Goal: Task Accomplishment & Management: Use online tool/utility

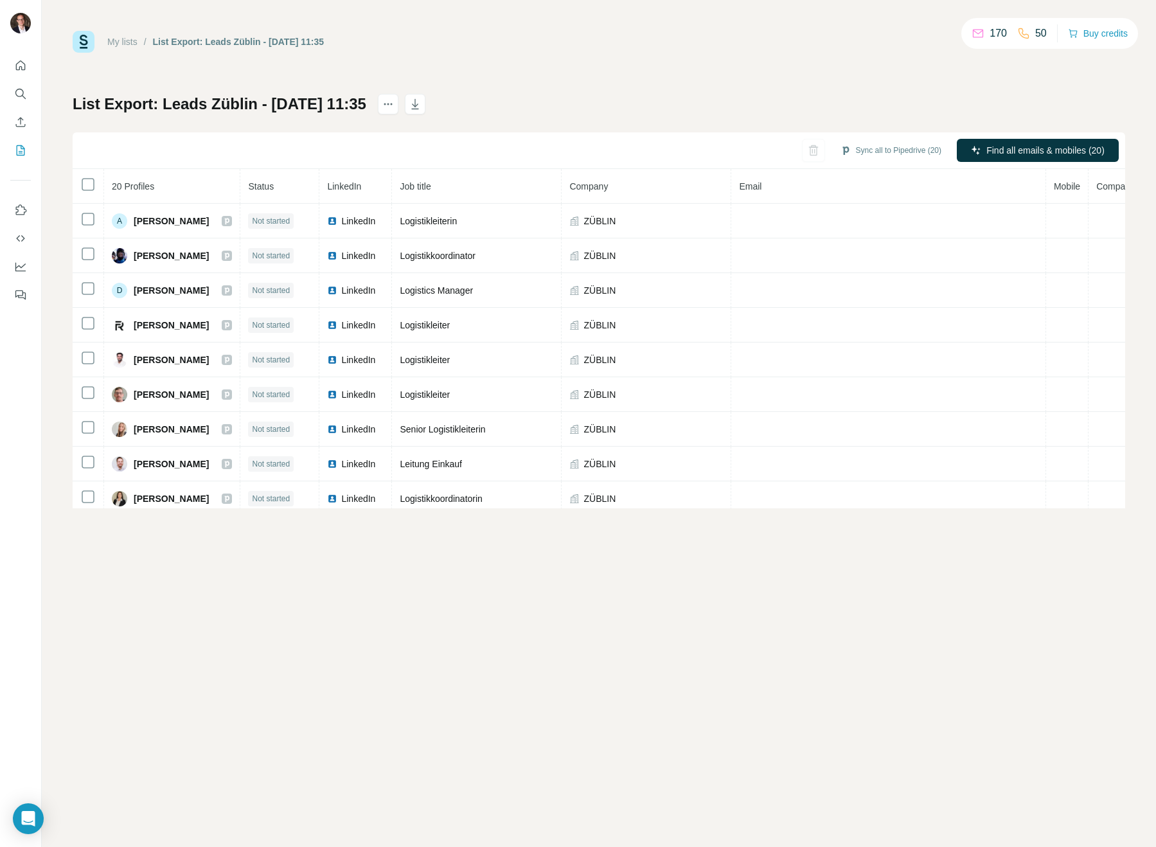
click at [101, 184] on tr "20 Profiles Status LinkedIn Job title Company Email Mobile Company website Land…" at bounding box center [704, 186] width 1263 height 35
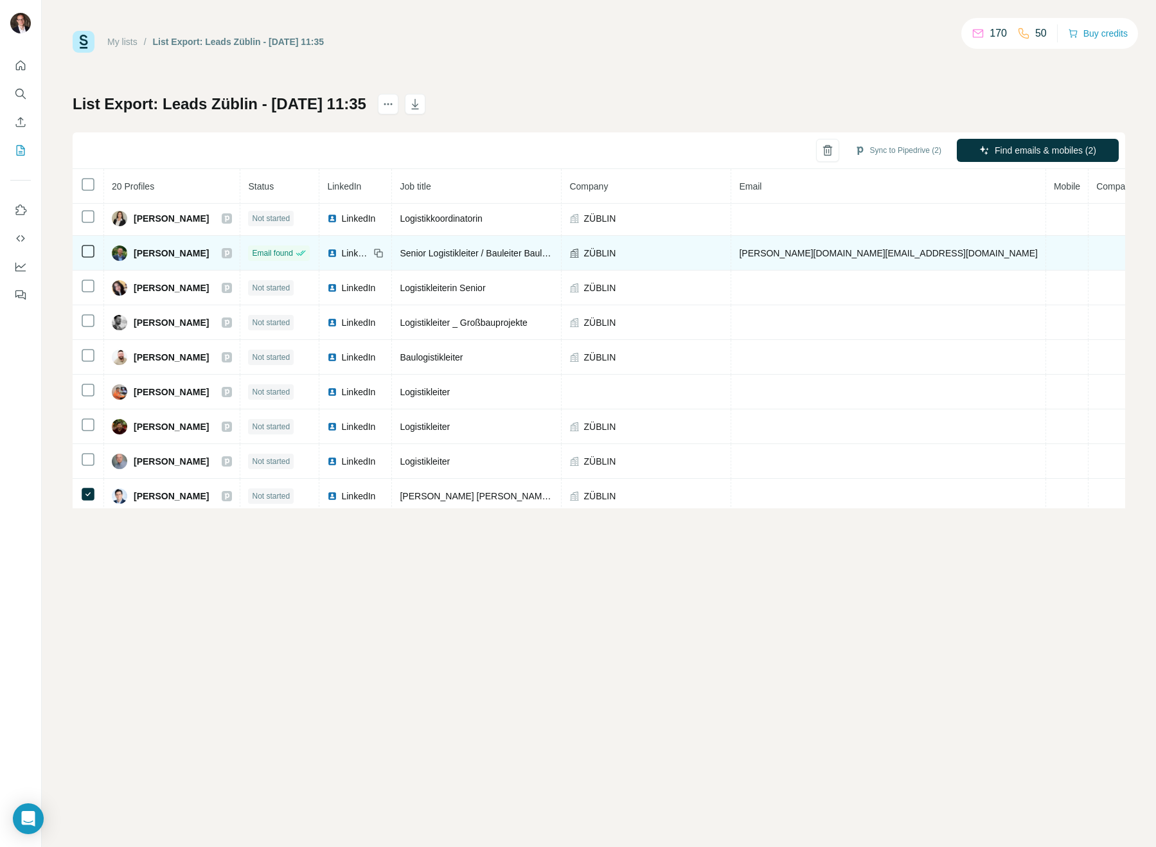
scroll to position [204, 0]
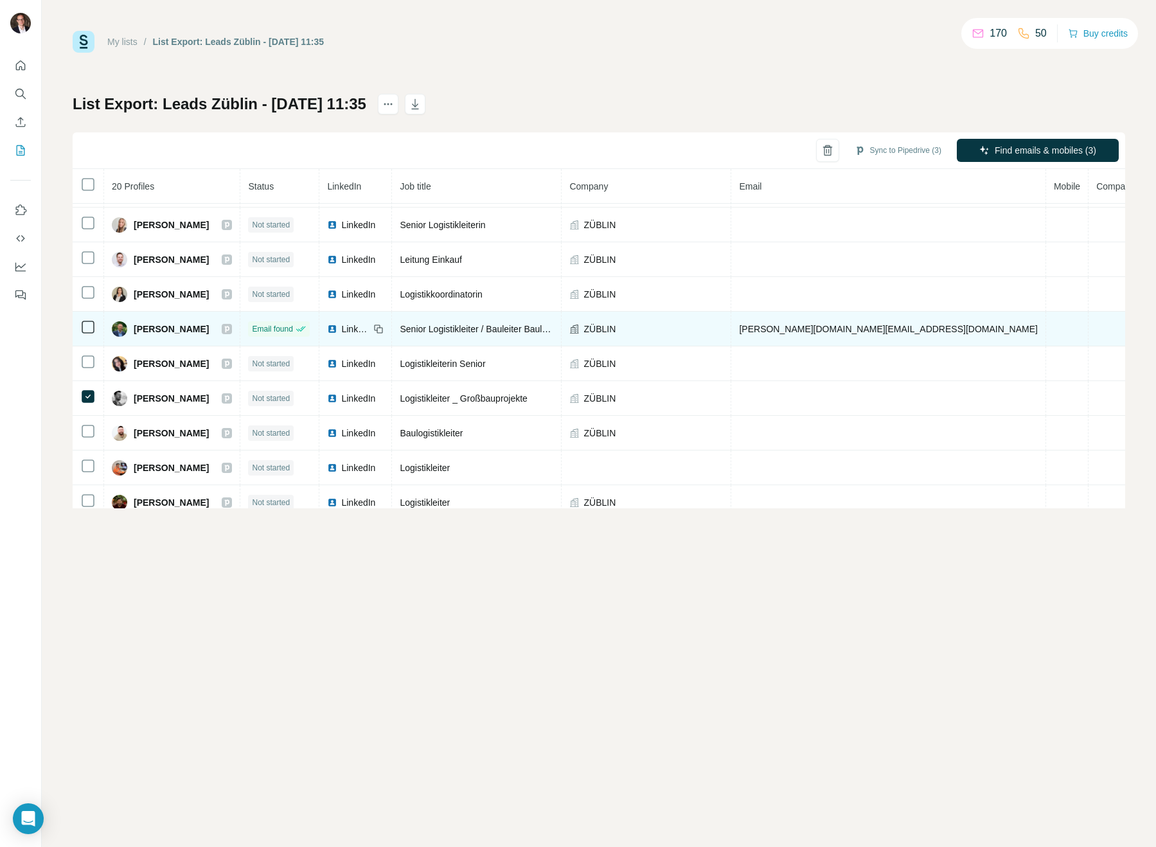
click at [84, 317] on td at bounding box center [88, 329] width 31 height 35
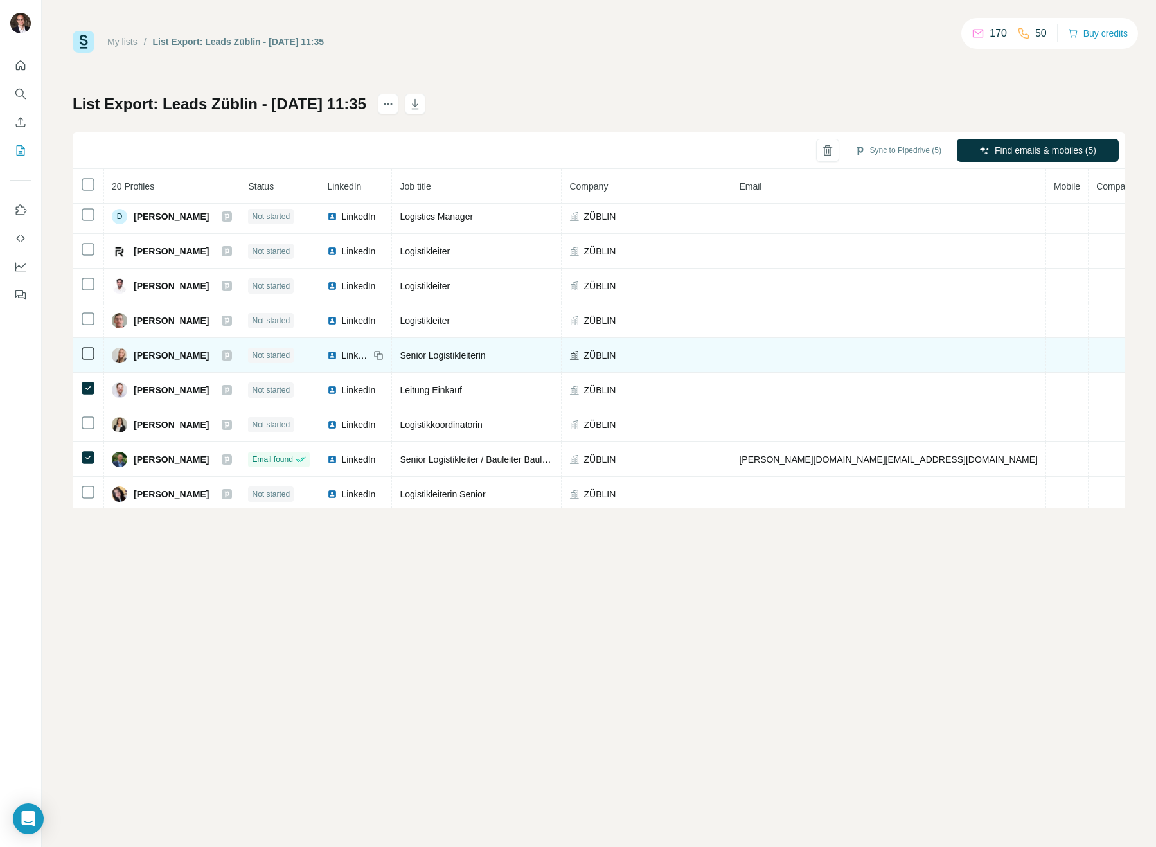
scroll to position [0, 0]
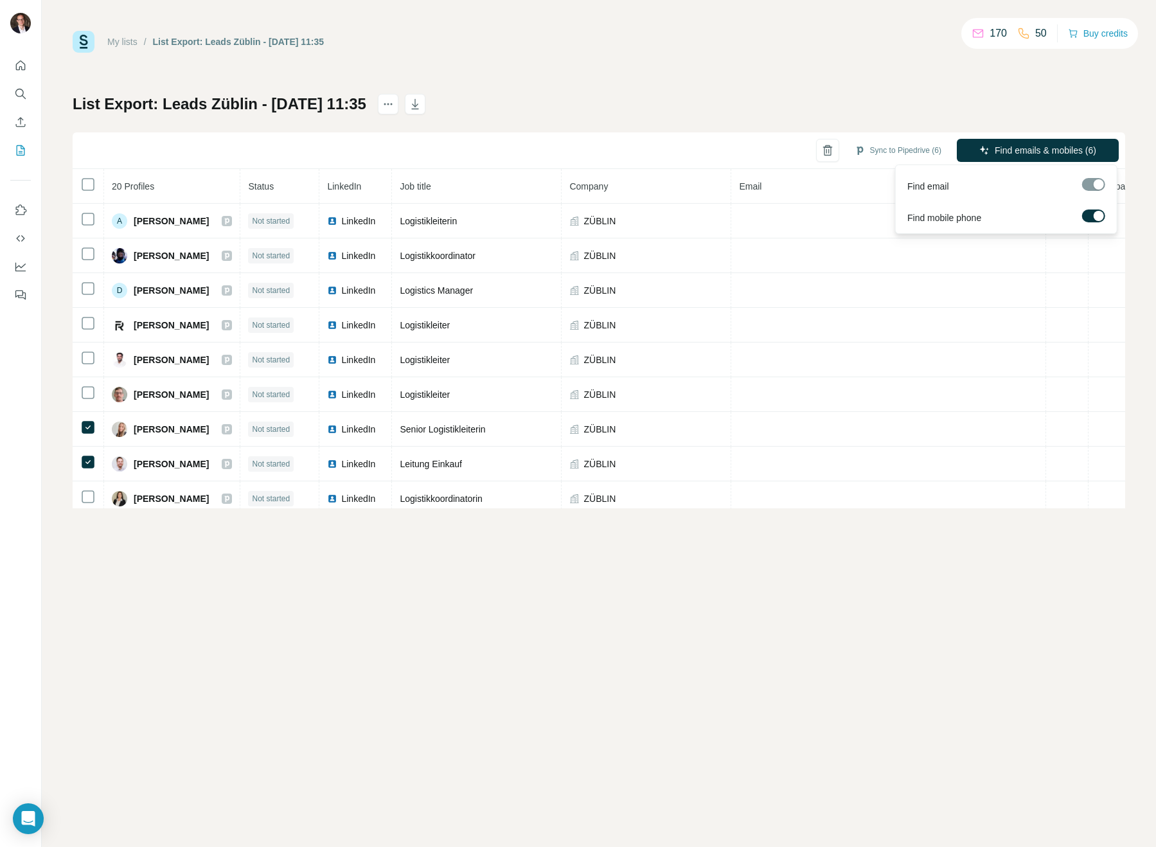
click at [1093, 213] on label at bounding box center [1093, 216] width 23 height 13
click at [1072, 156] on span "Find emails (6)" at bounding box center [1068, 150] width 60 height 13
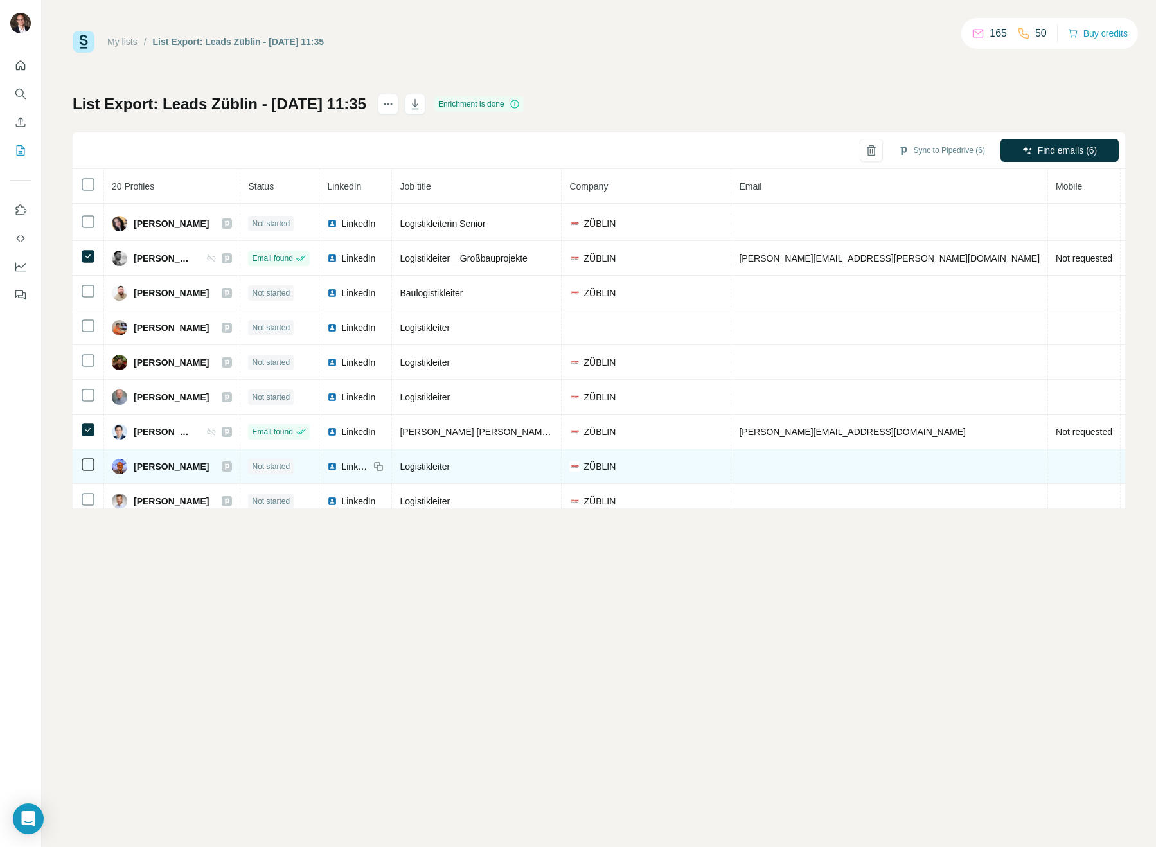
scroll to position [345, 0]
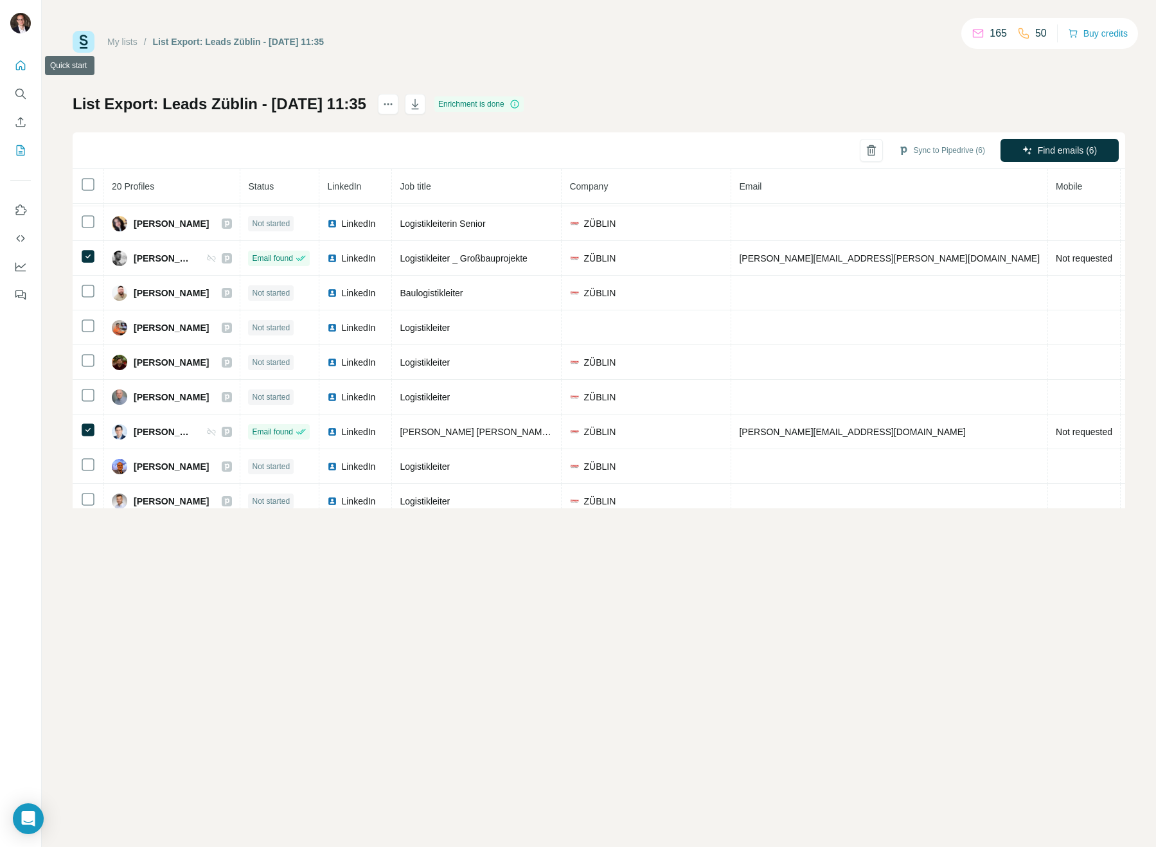
click at [22, 72] on button "Quick start" at bounding box center [20, 65] width 21 height 23
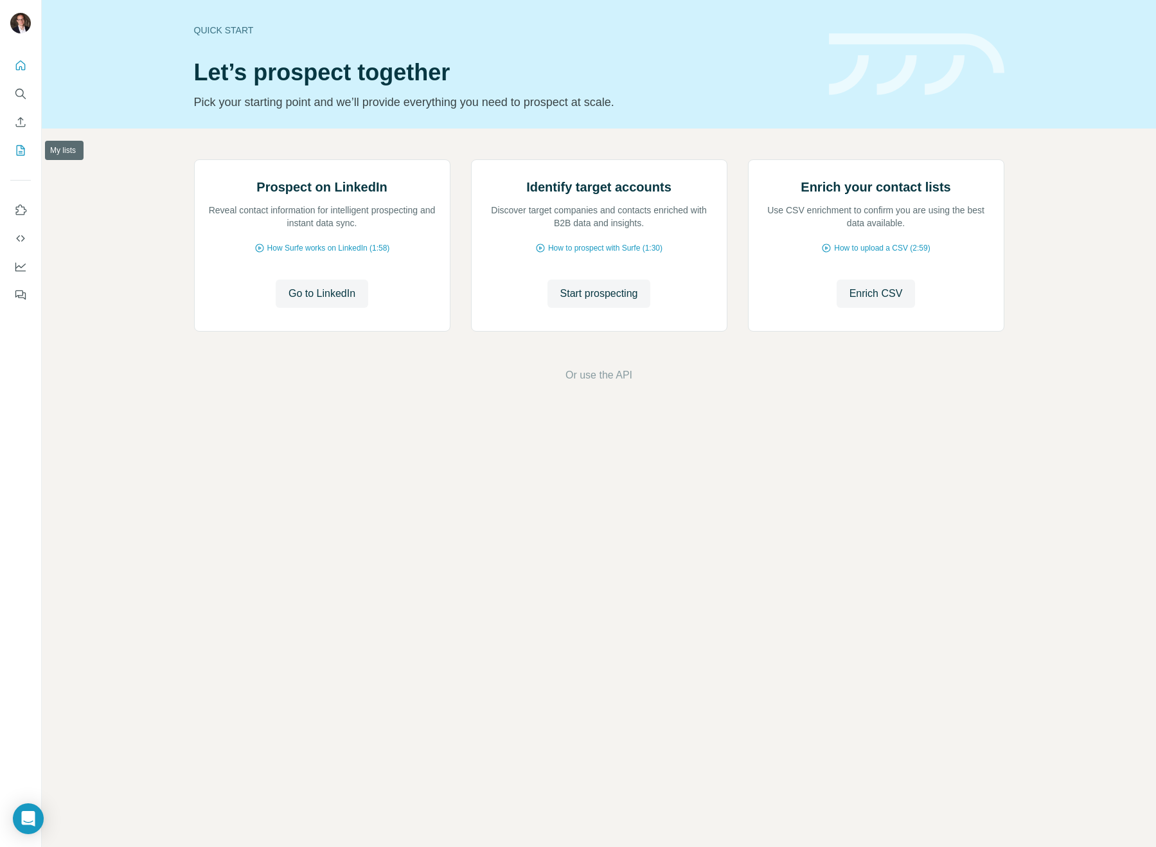
click at [24, 144] on icon "My lists" at bounding box center [20, 150] width 13 height 13
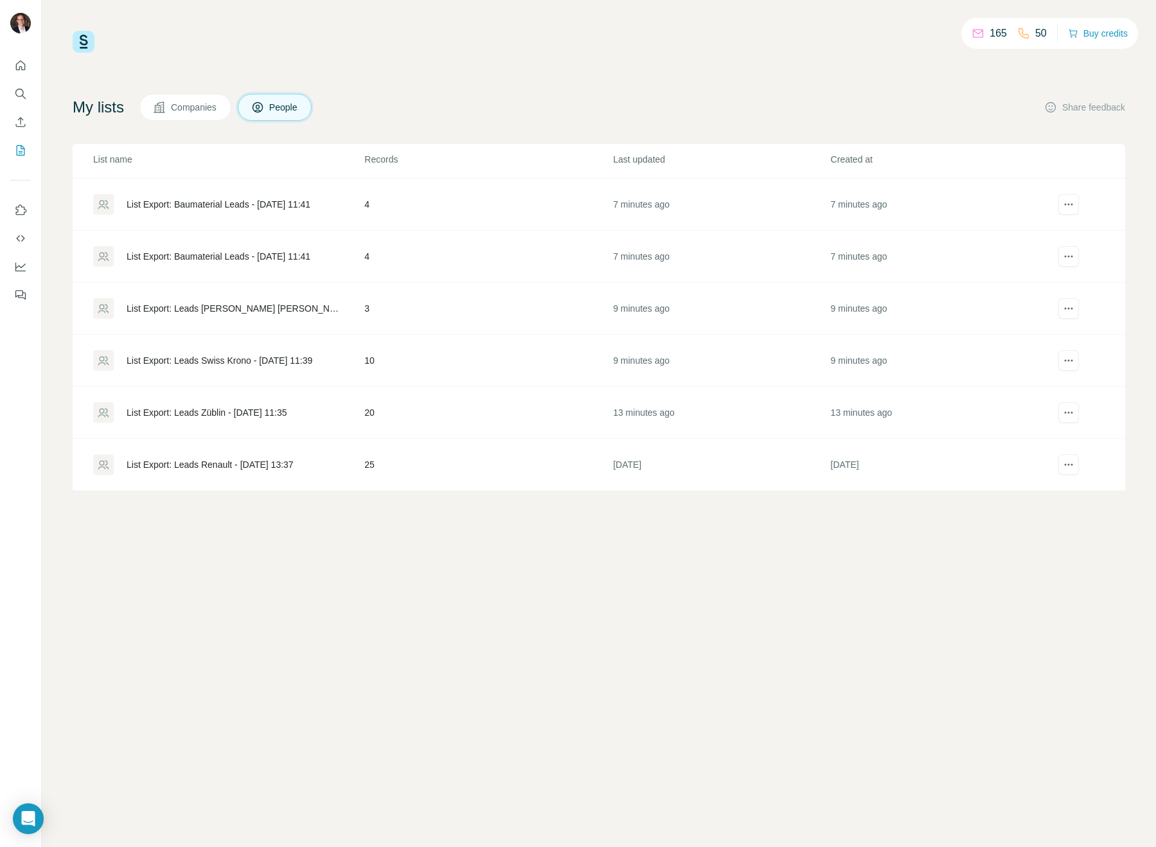
scroll to position [177, 0]
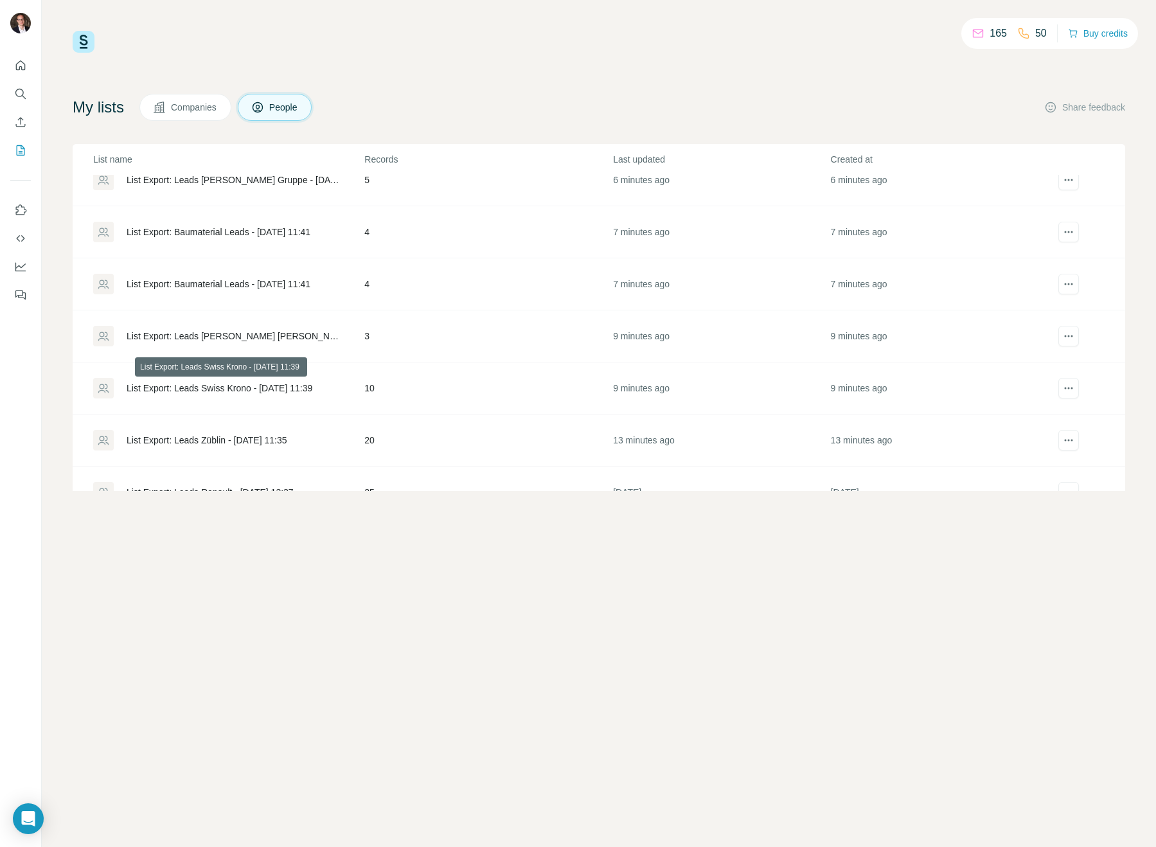
click at [231, 383] on div "List Export: Leads Swiss Krono - [DATE] 11:39" at bounding box center [220, 388] width 186 height 13
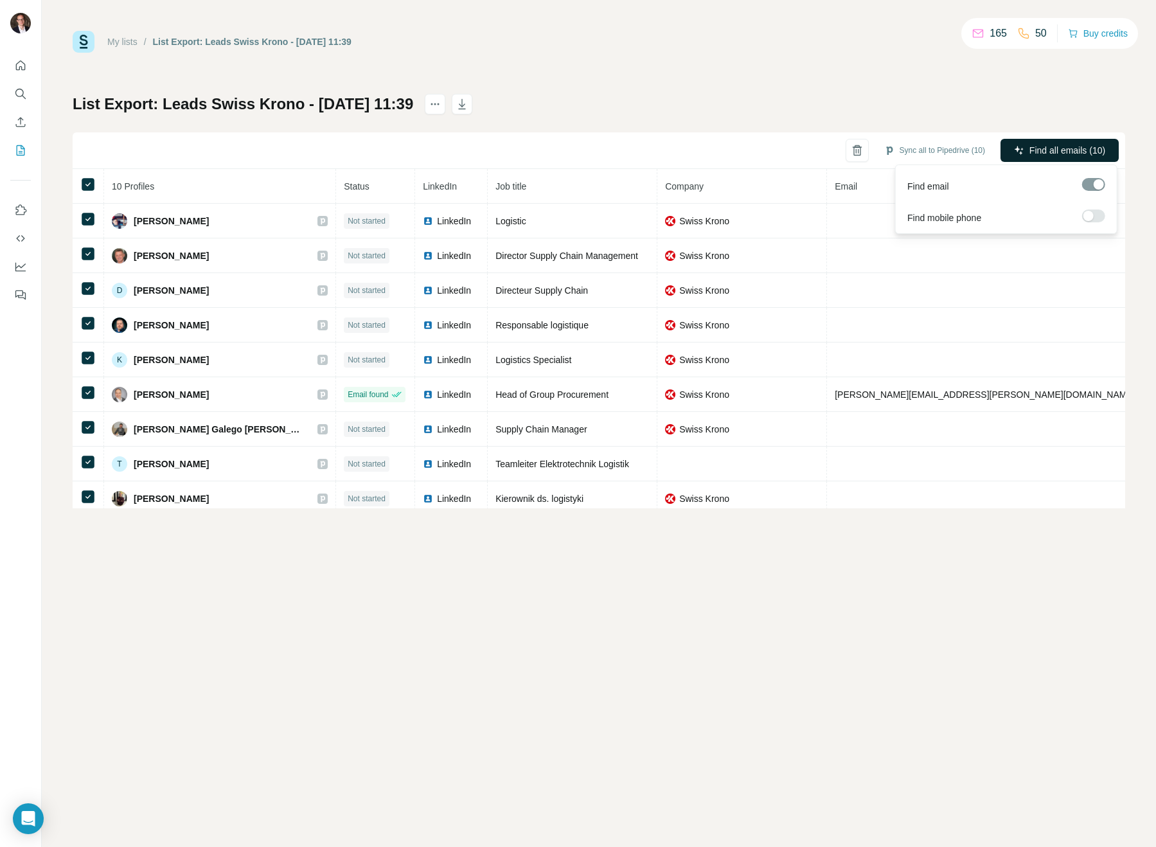
click at [1054, 153] on span "Find all emails (10)" at bounding box center [1068, 150] width 76 height 13
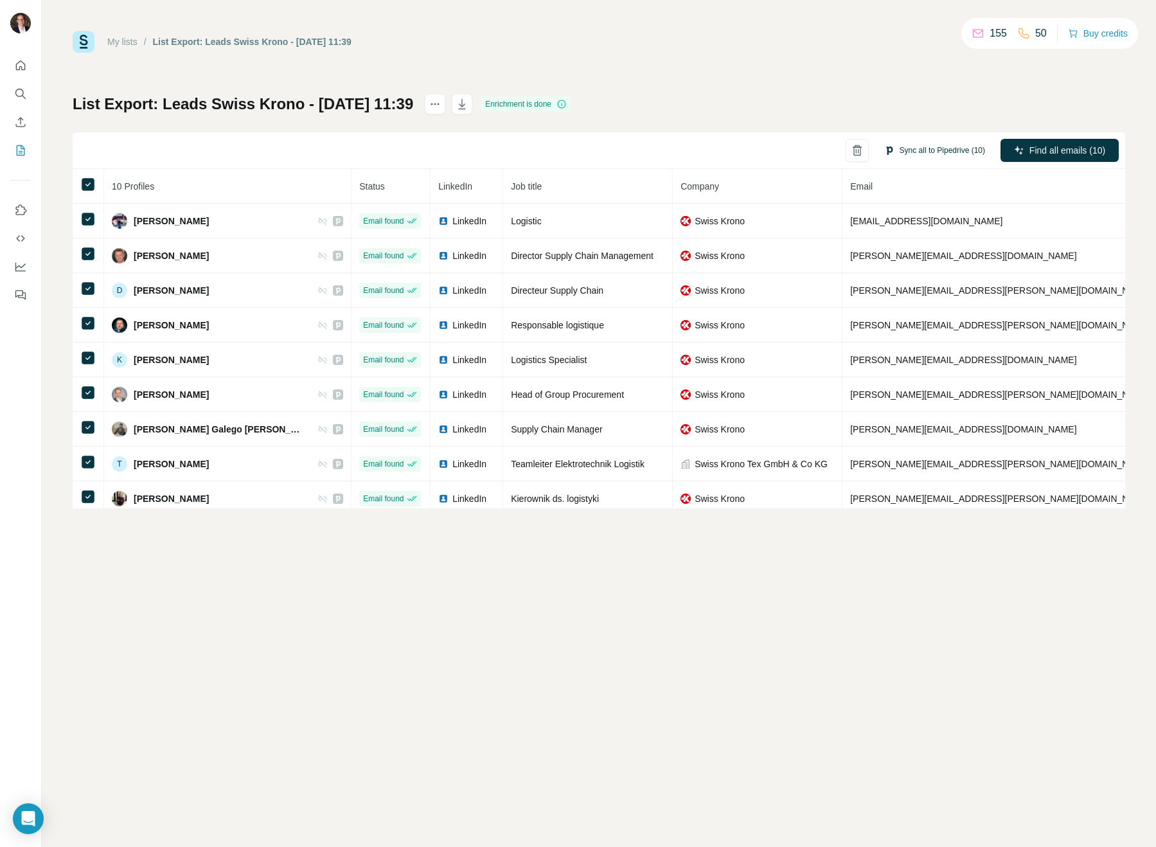
click at [908, 156] on button "Sync all to Pipedrive (10)" at bounding box center [934, 150] width 119 height 19
click at [897, 242] on button "Sync all to Pipedrive" at bounding box center [918, 248] width 143 height 26
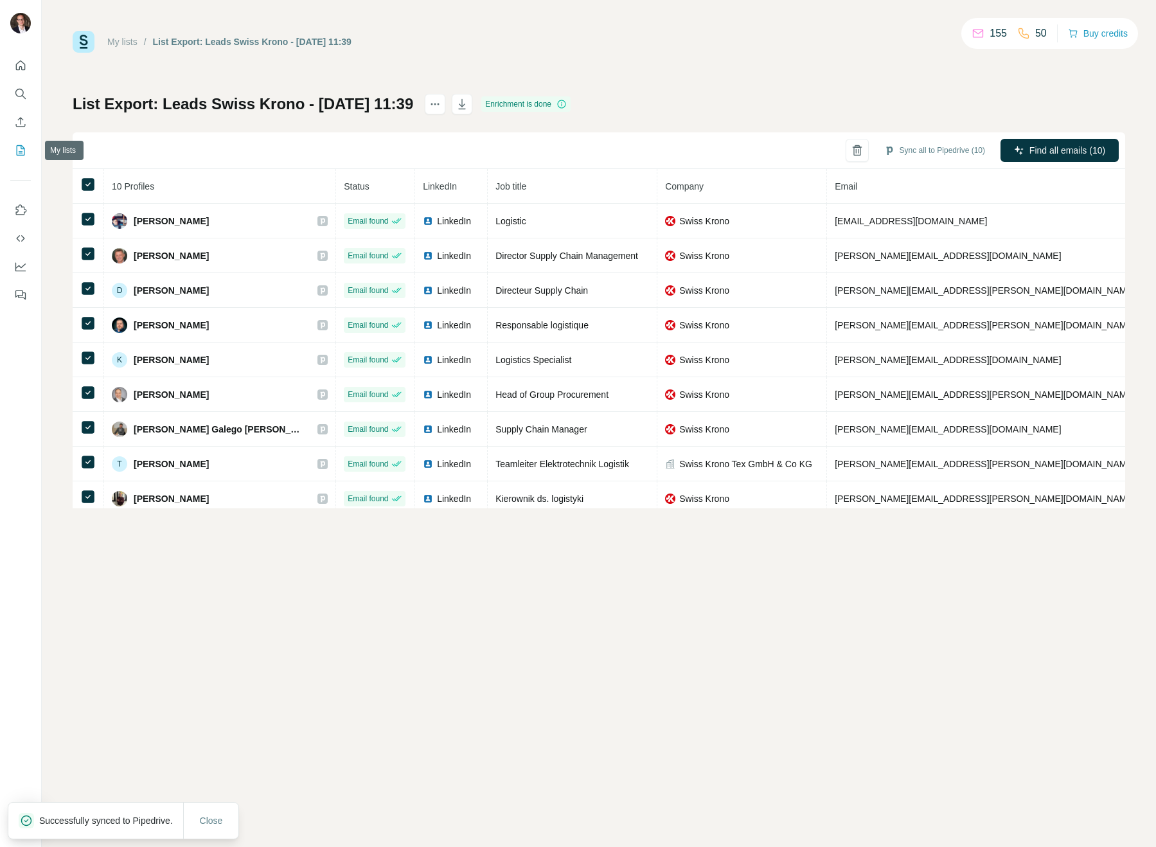
click at [22, 151] on icon "My lists" at bounding box center [20, 150] width 13 height 13
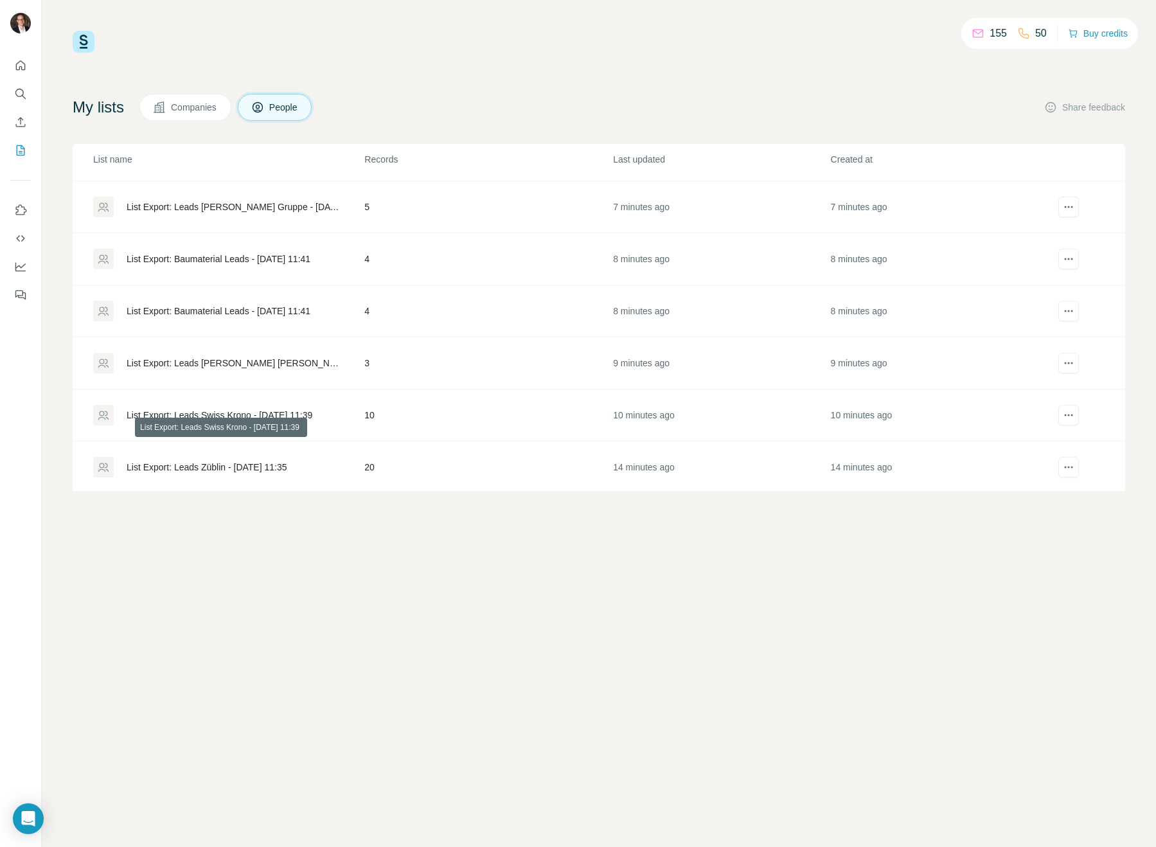
scroll to position [152, 0]
click at [219, 462] on div "List Export: Leads Züblin - [DATE] 11:35" at bounding box center [207, 465] width 161 height 13
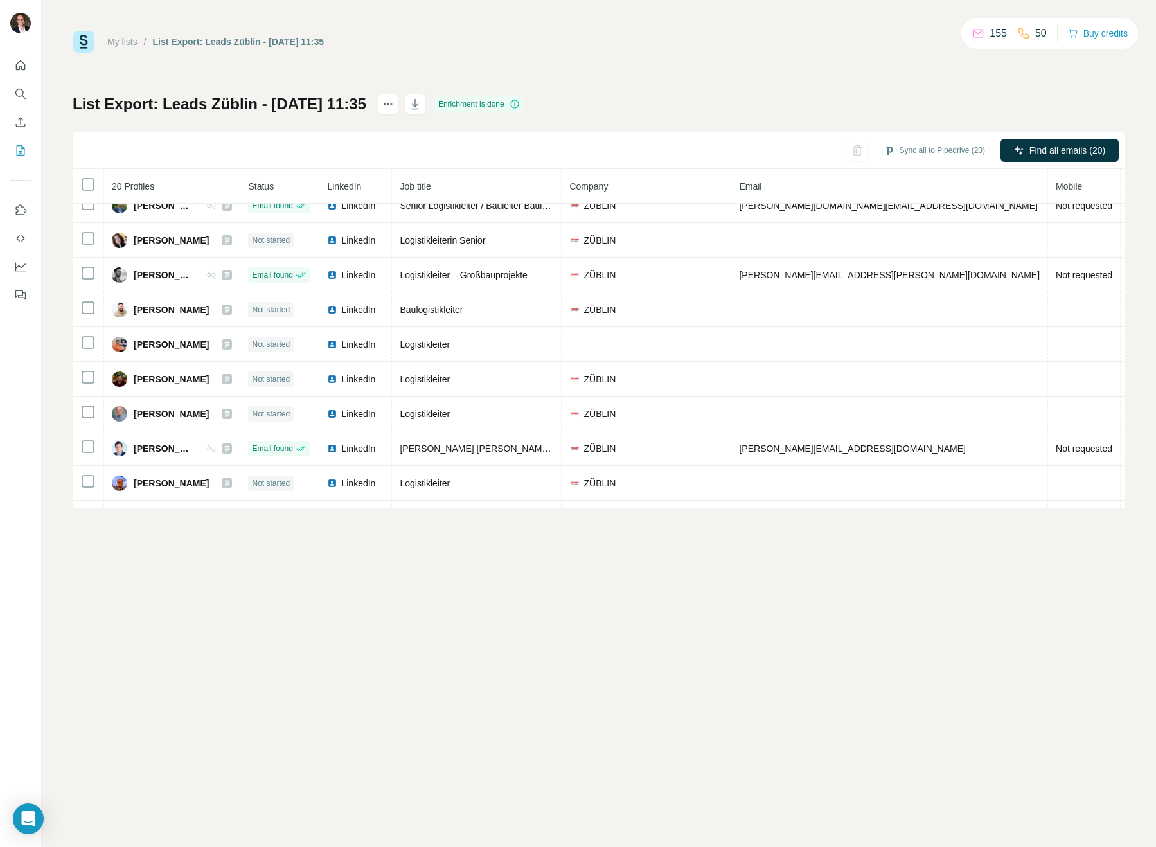
scroll to position [397, 0]
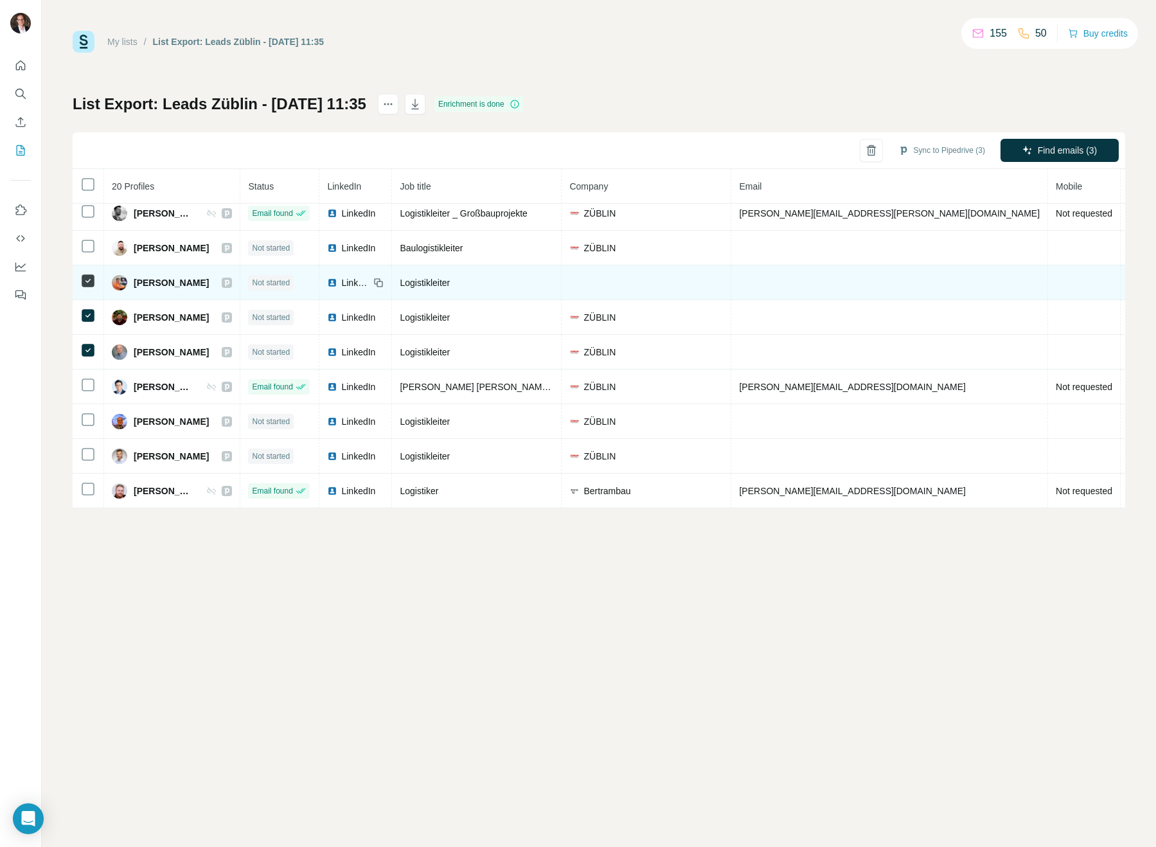
click at [87, 281] on icon at bounding box center [87, 280] width 15 height 15
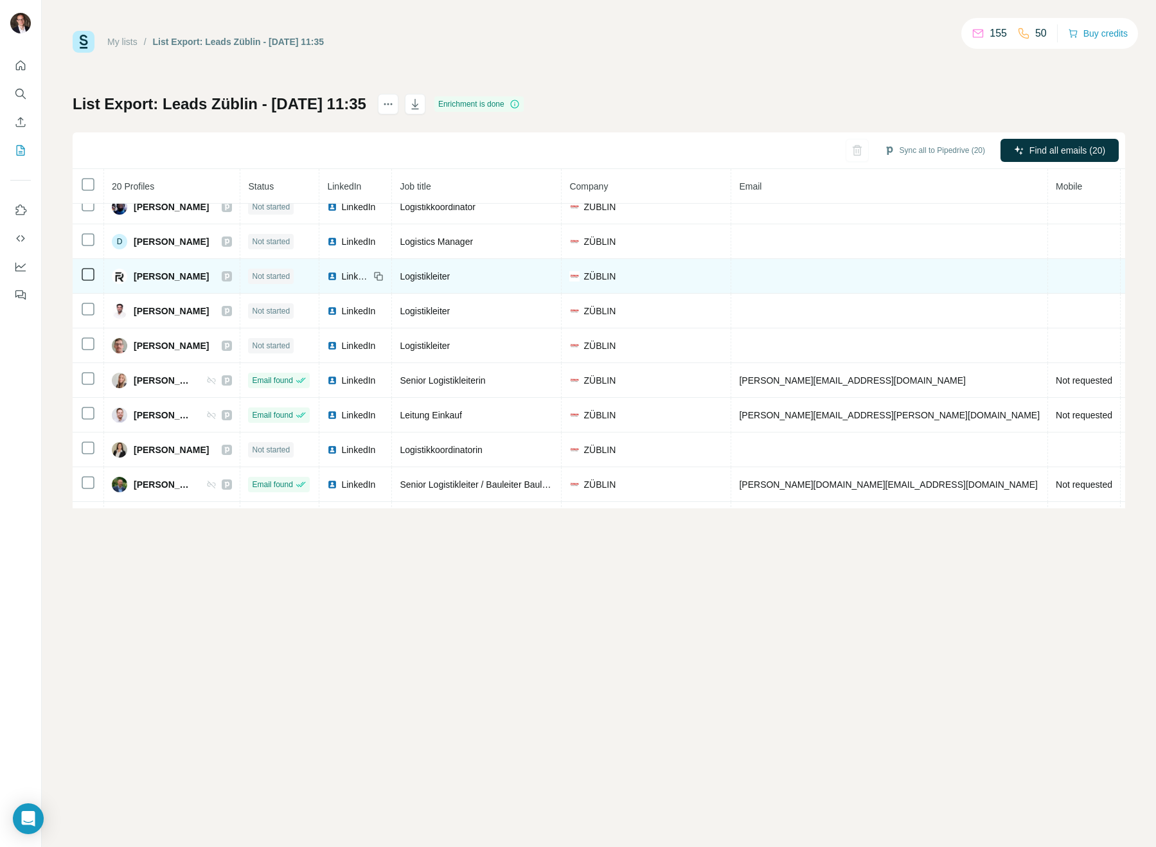
scroll to position [0, 0]
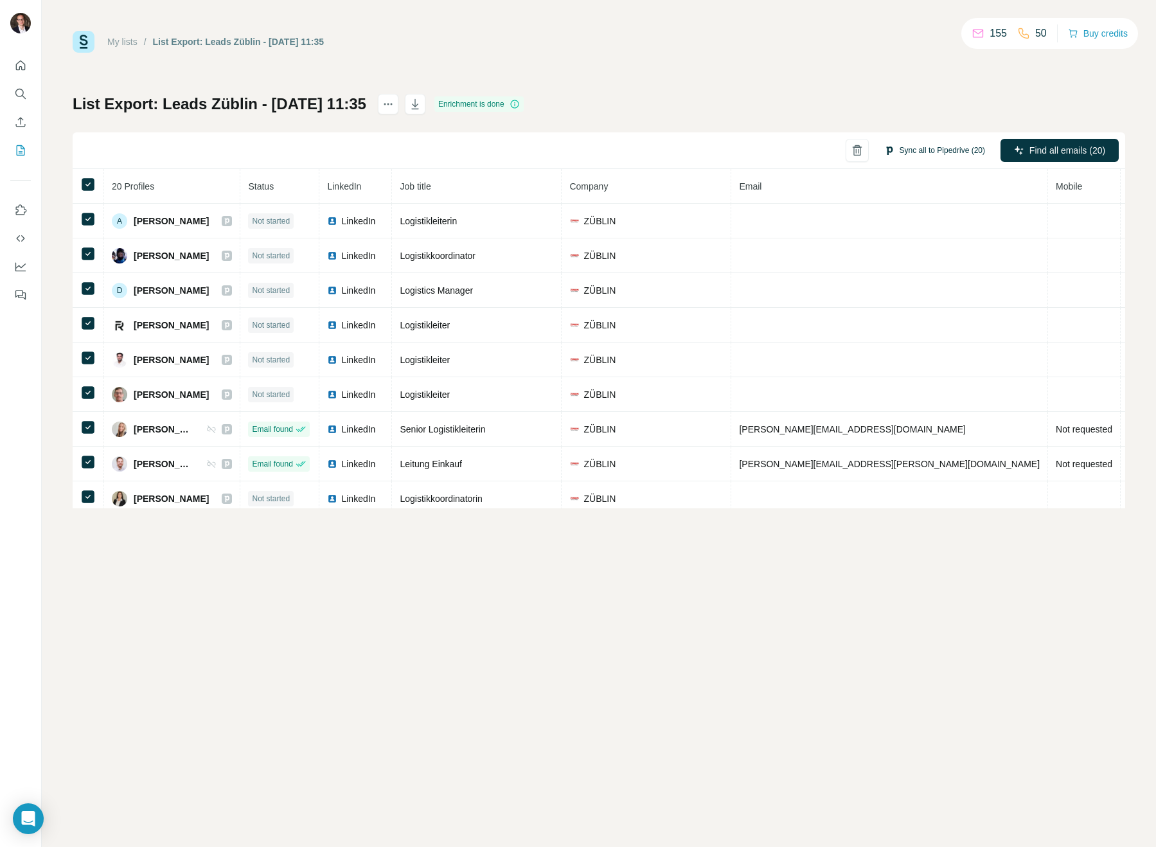
click at [957, 144] on button "Sync all to Pipedrive (20)" at bounding box center [934, 150] width 119 height 19
click at [918, 245] on button "Sync all to Pipedrive" at bounding box center [918, 248] width 143 height 26
click at [28, 153] on button "My lists" at bounding box center [20, 150] width 21 height 23
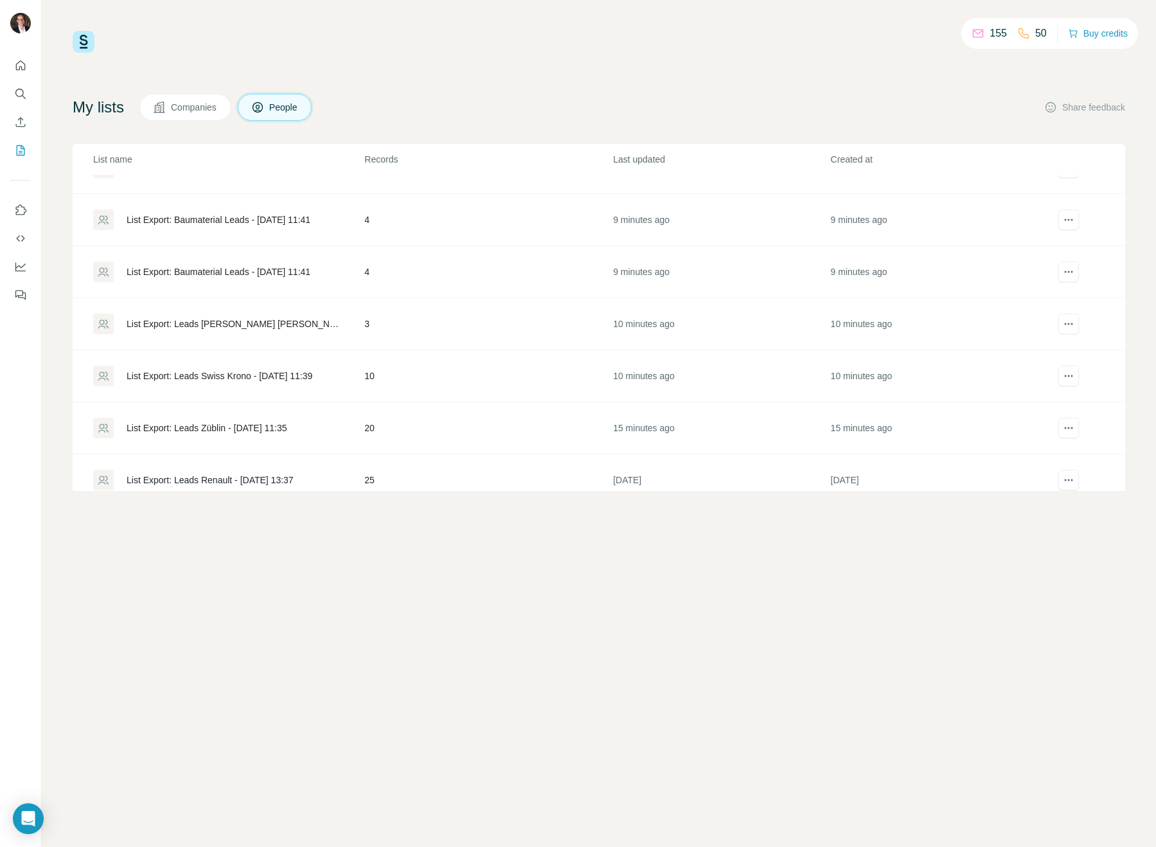
scroll to position [187, 0]
click at [268, 326] on div "List Export: Leads [PERSON_NAME] [PERSON_NAME] - [DATE] 11:39" at bounding box center [235, 326] width 216 height 13
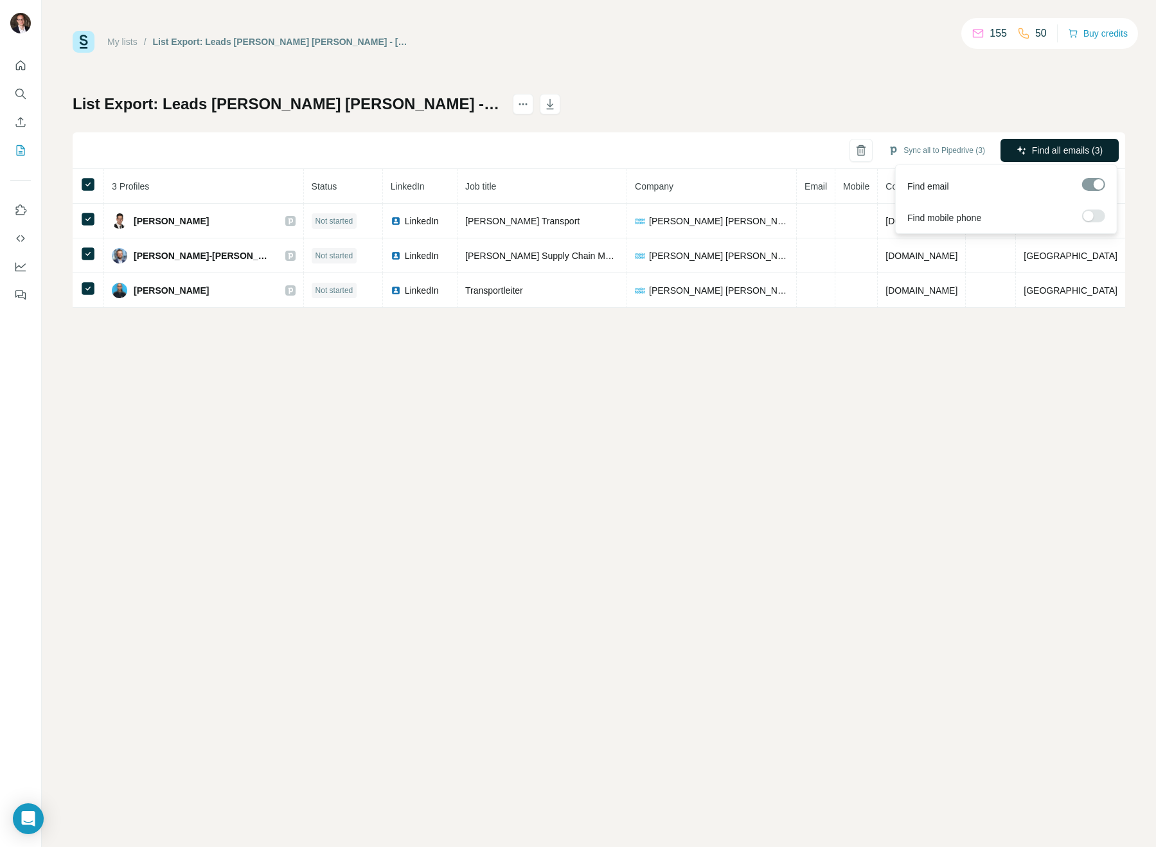
click at [1021, 159] on button "Find all emails (3)" at bounding box center [1060, 150] width 118 height 23
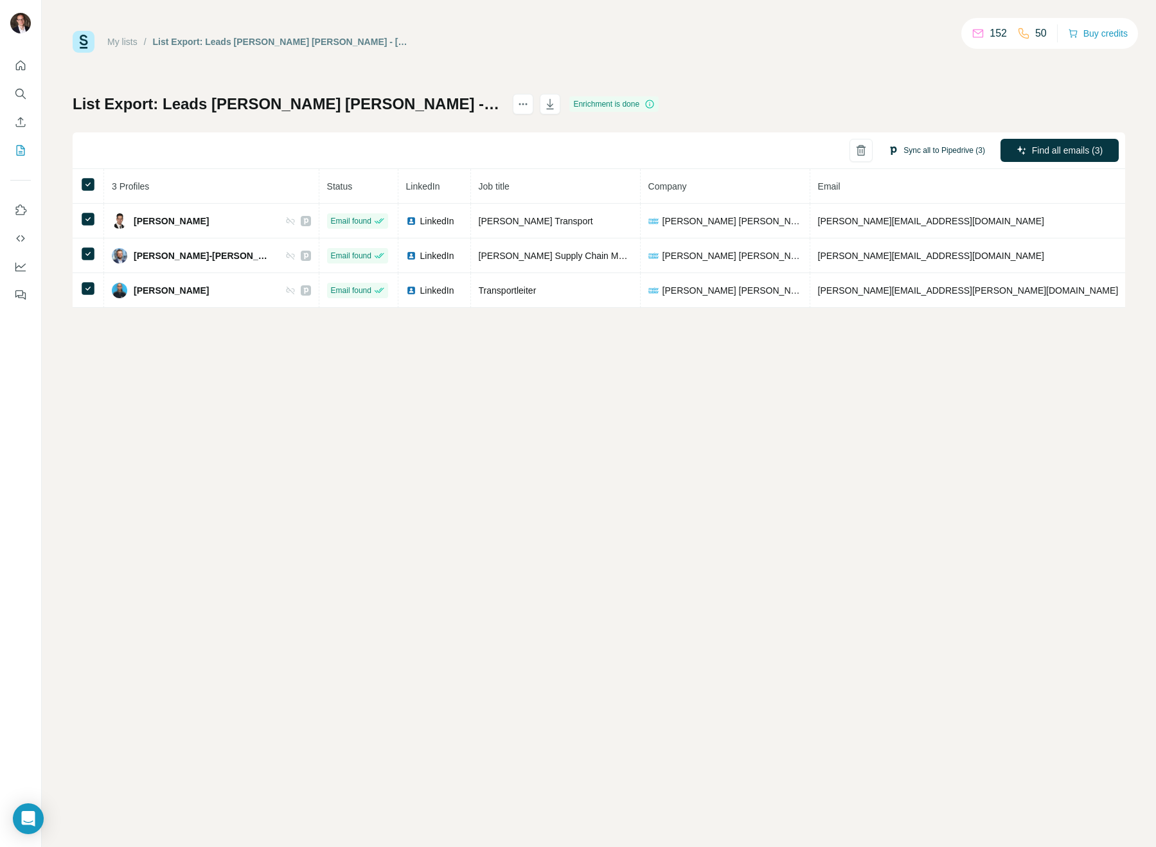
click at [951, 153] on button "Sync all to Pipedrive (3)" at bounding box center [936, 150] width 115 height 19
click at [890, 247] on button "Sync all to Pipedrive" at bounding box center [918, 248] width 143 height 26
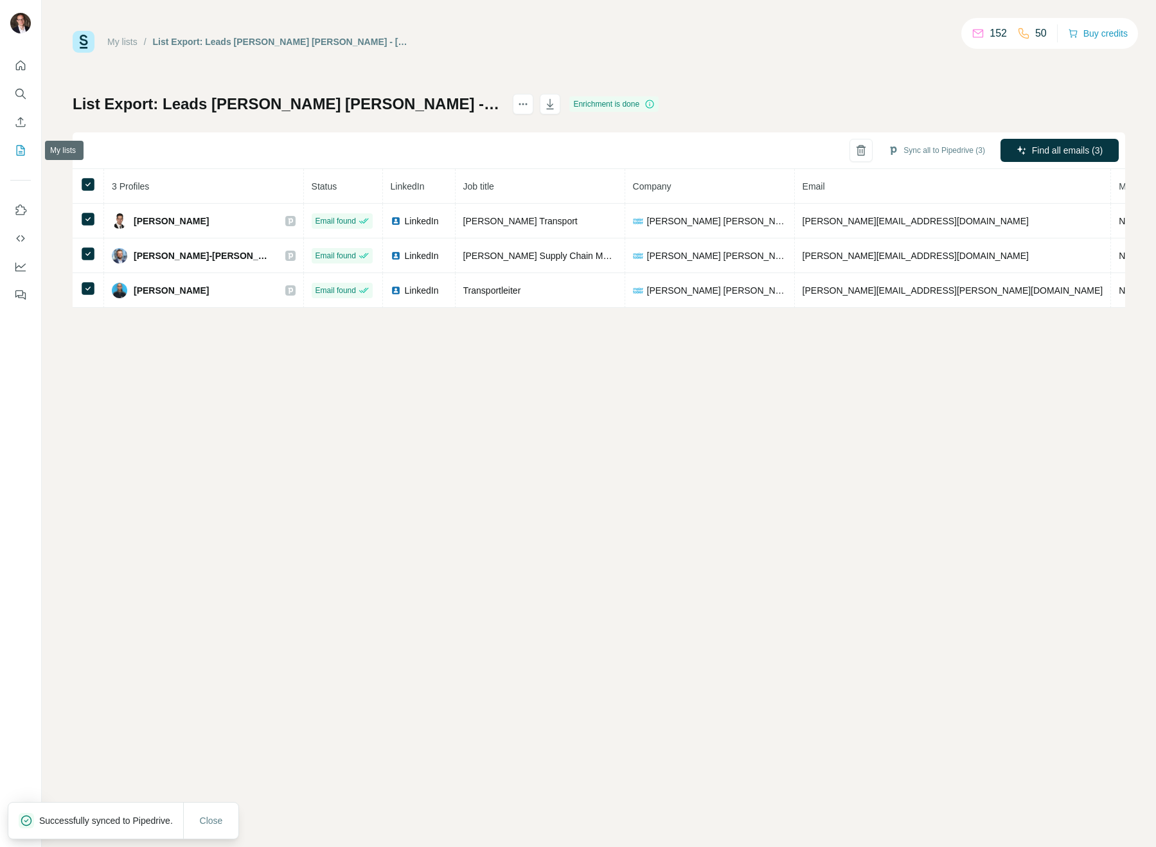
click at [25, 153] on icon "My lists" at bounding box center [20, 150] width 13 height 13
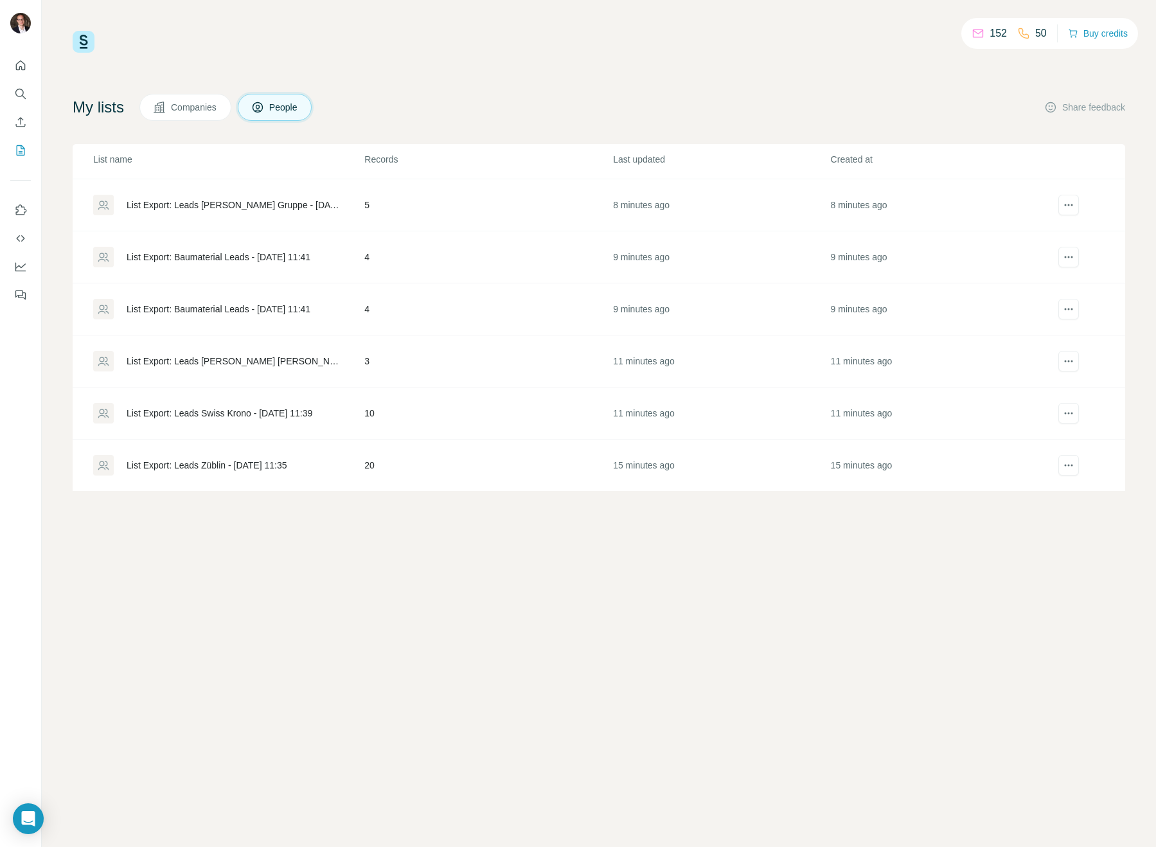
scroll to position [134, 0]
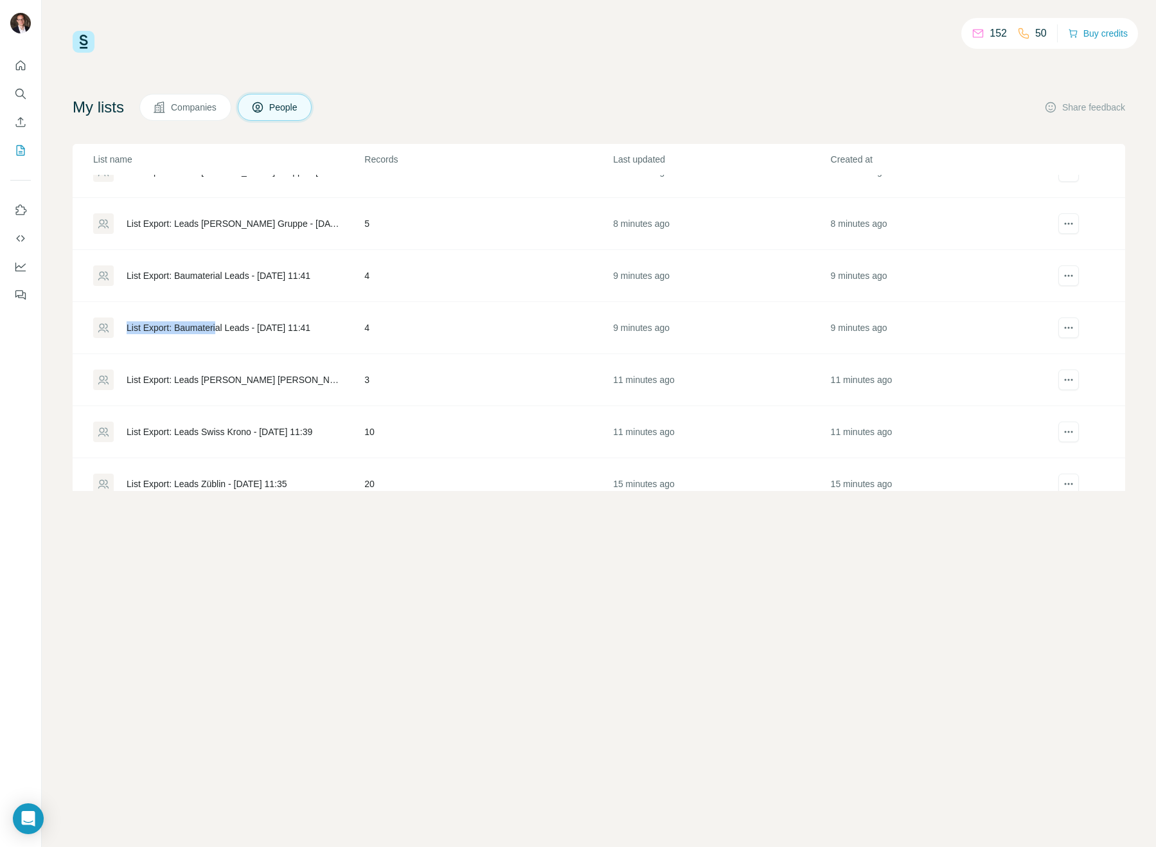
drag, startPoint x: 105, startPoint y: 329, endPoint x: 229, endPoint y: 333, distance: 123.5
click at [224, 334] on div "List Export: Baumaterial Leads - [DATE] 11:41" at bounding box center [228, 328] width 270 height 21
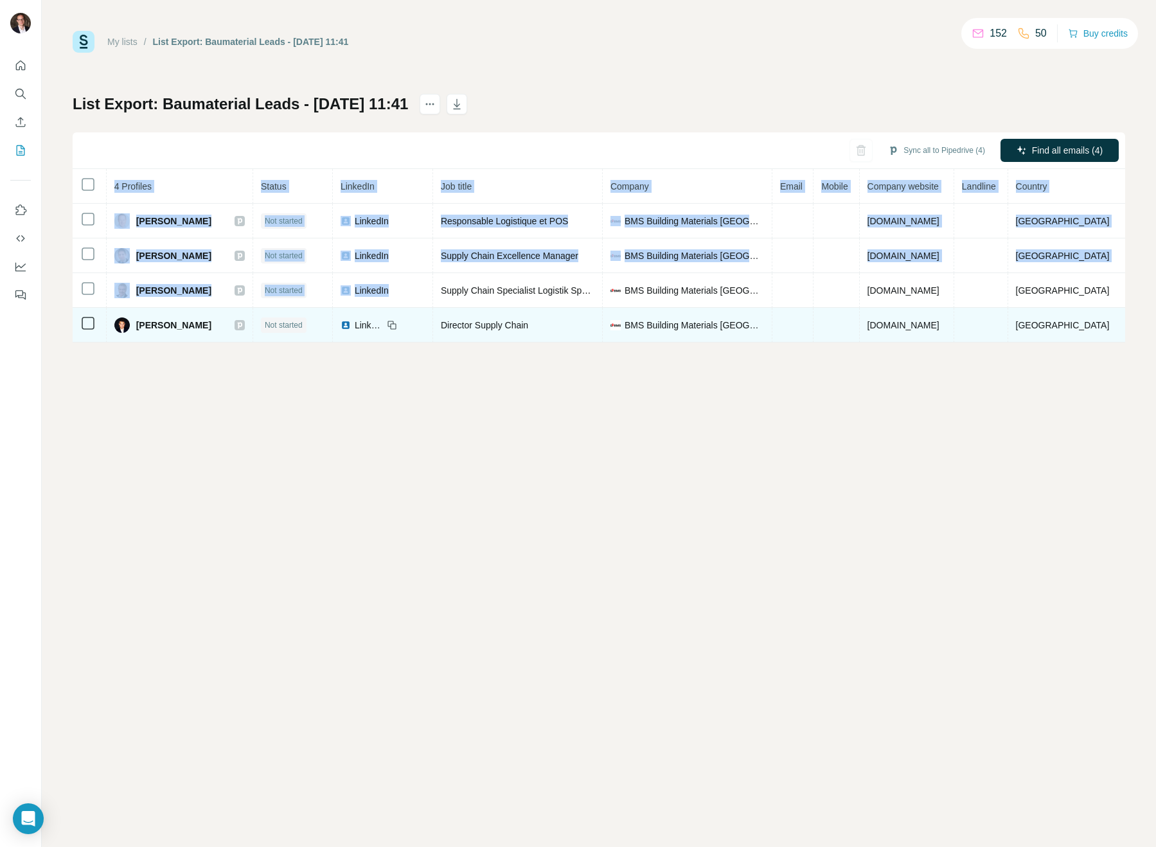
drag, startPoint x: 240, startPoint y: 329, endPoint x: 485, endPoint y: 309, distance: 246.4
click at [468, 306] on div "My lists / List Export: Baumaterial Leads - [DATE] 11:41 152 50 Buy credits Lis…" at bounding box center [599, 423] width 1115 height 847
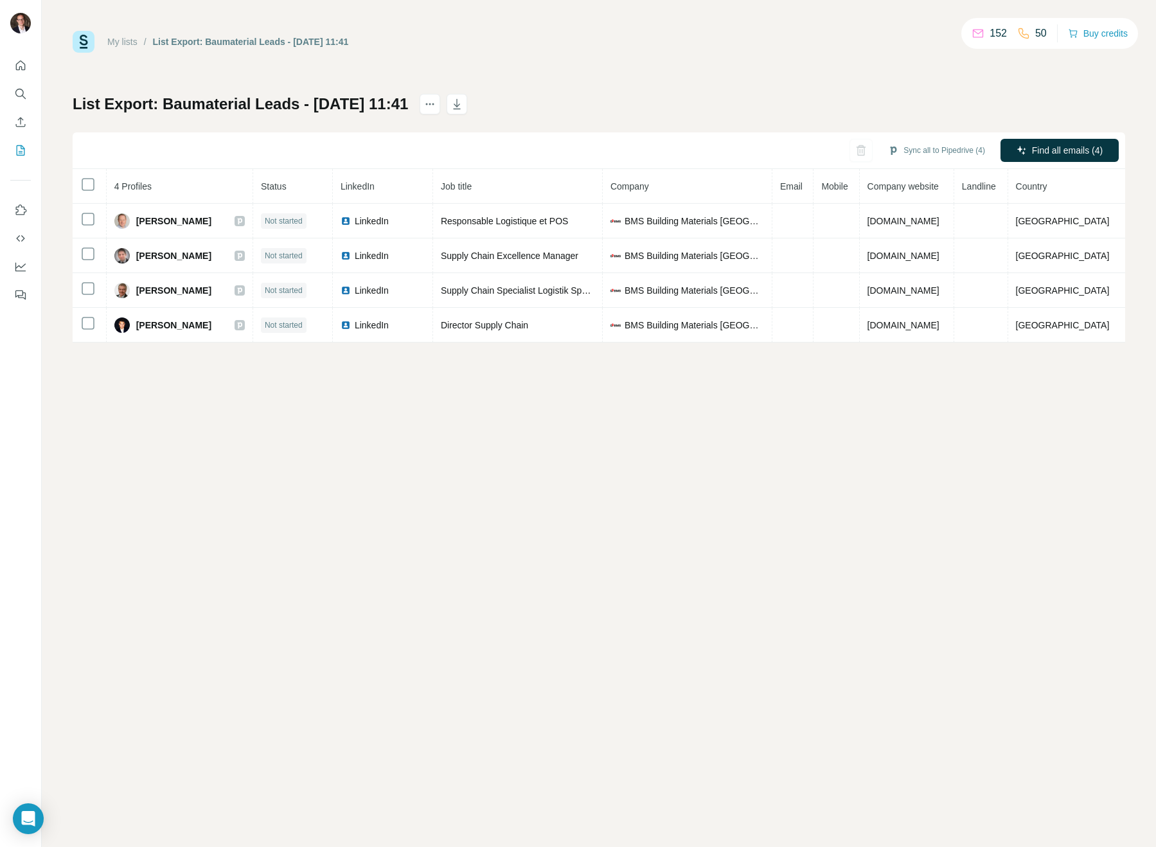
click at [705, 500] on div "My lists / List Export: Baumaterial Leads - [DATE] 11:41 152 50 Buy credits Lis…" at bounding box center [599, 423] width 1115 height 847
click at [1050, 149] on span "Find all emails (4)" at bounding box center [1067, 150] width 71 height 13
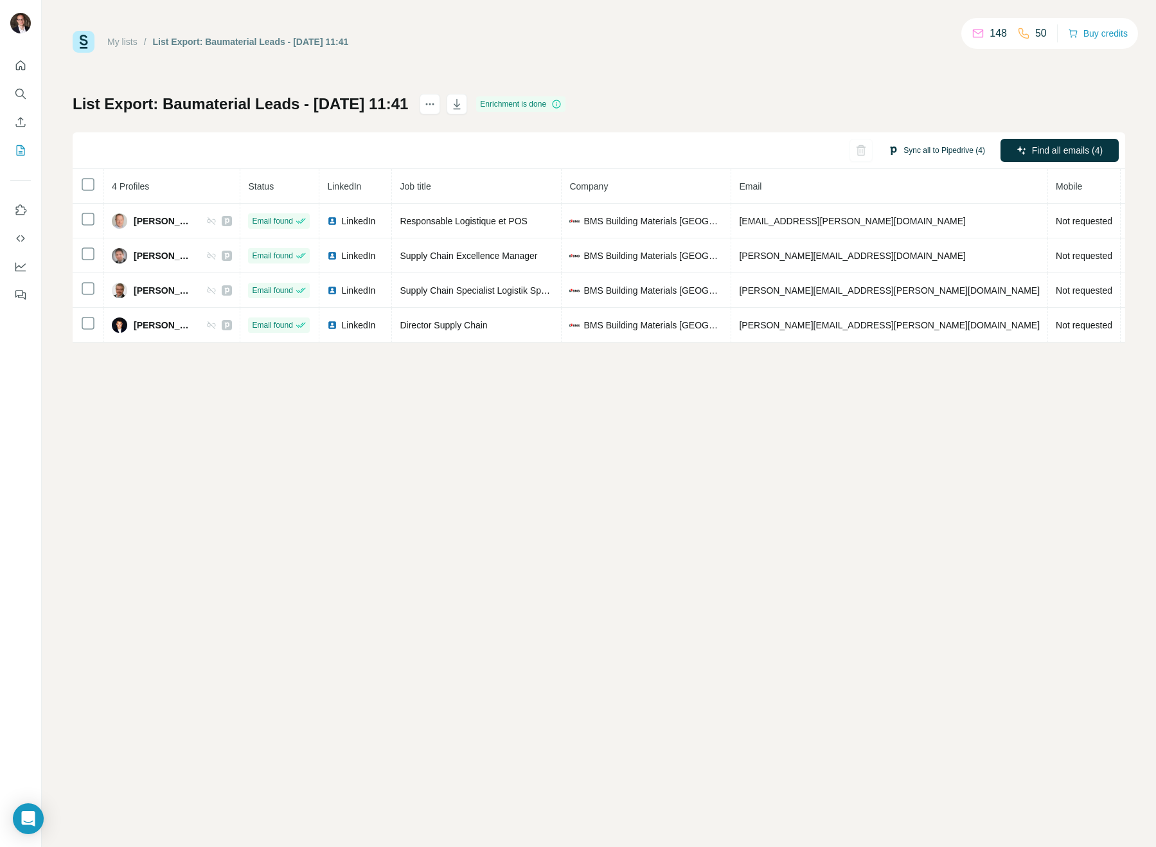
click at [959, 154] on button "Sync all to Pipedrive (4)" at bounding box center [936, 150] width 115 height 19
click at [895, 241] on button "Sync all to Pipedrive" at bounding box center [918, 248] width 143 height 26
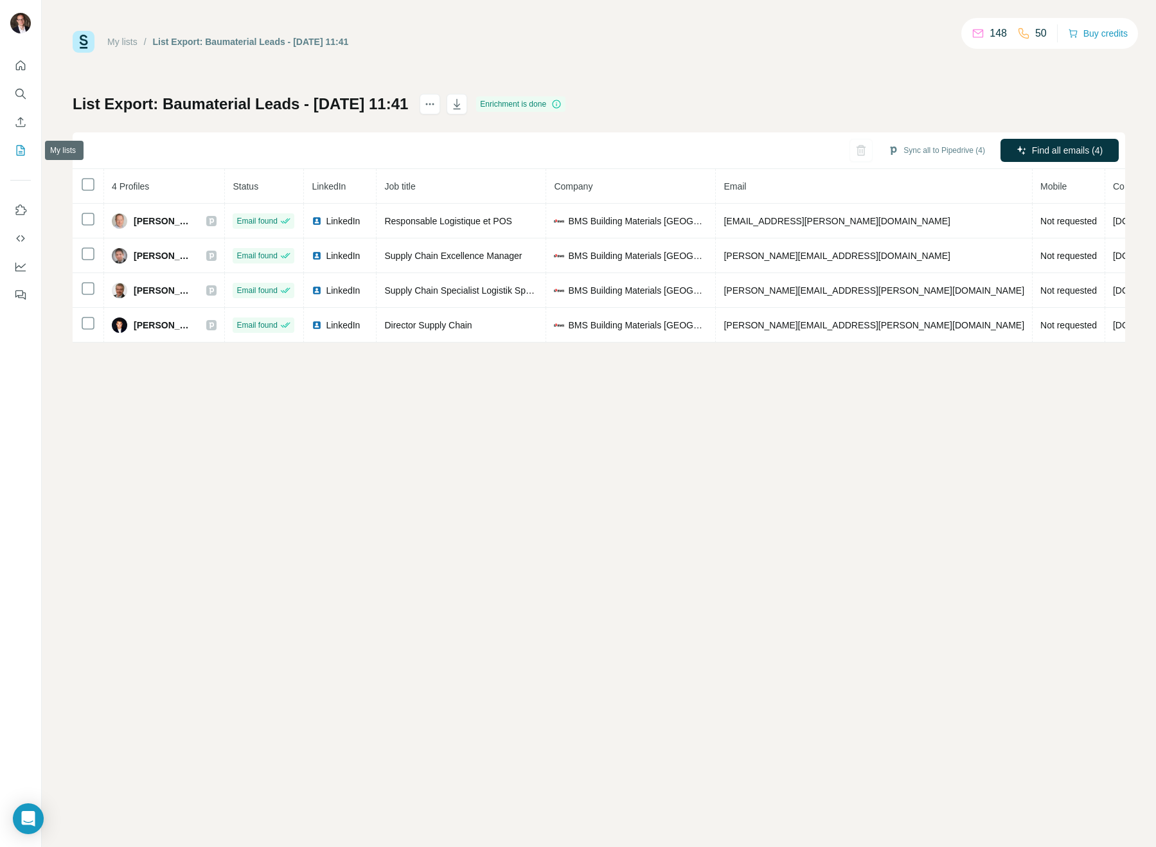
click at [23, 149] on icon "My lists" at bounding box center [22, 149] width 6 height 8
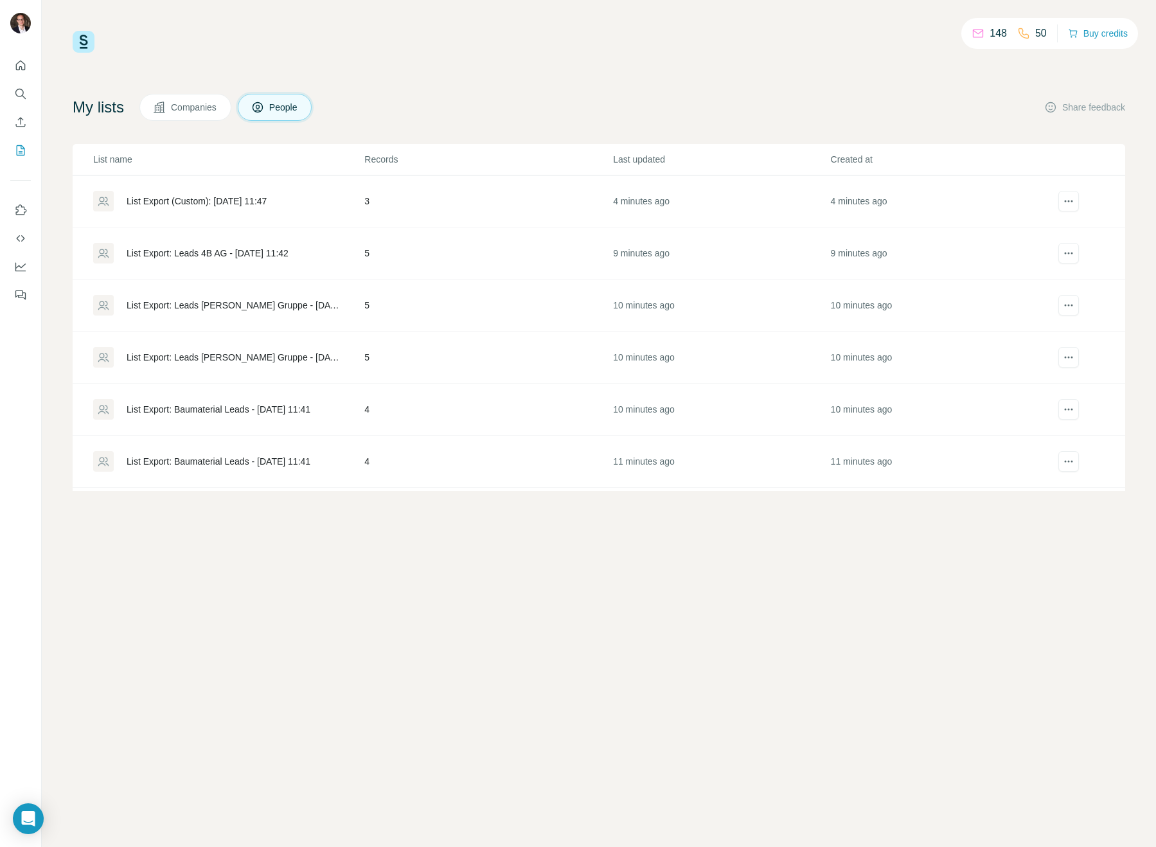
click at [244, 411] on div "List Export: Baumaterial Leads - [DATE] 11:41" at bounding box center [219, 409] width 184 height 13
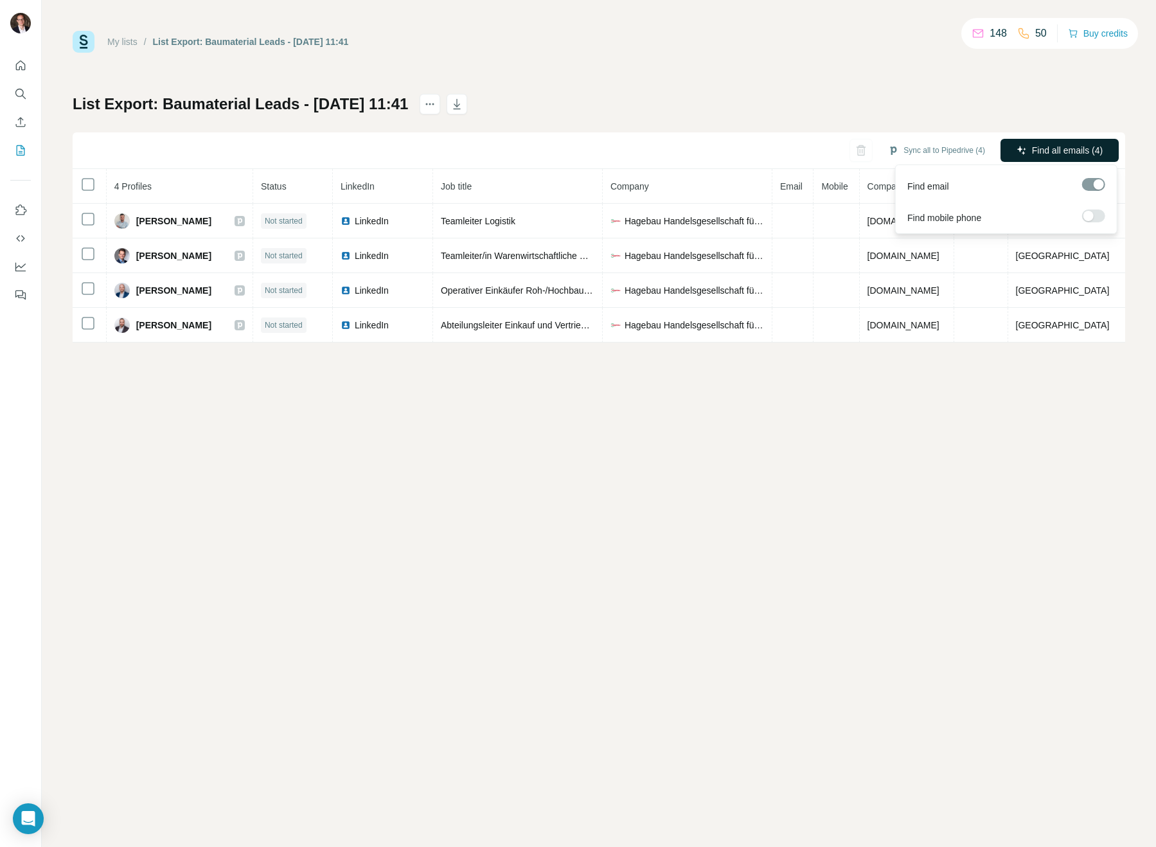
click at [1021, 154] on icon "button" at bounding box center [1022, 150] width 8 height 8
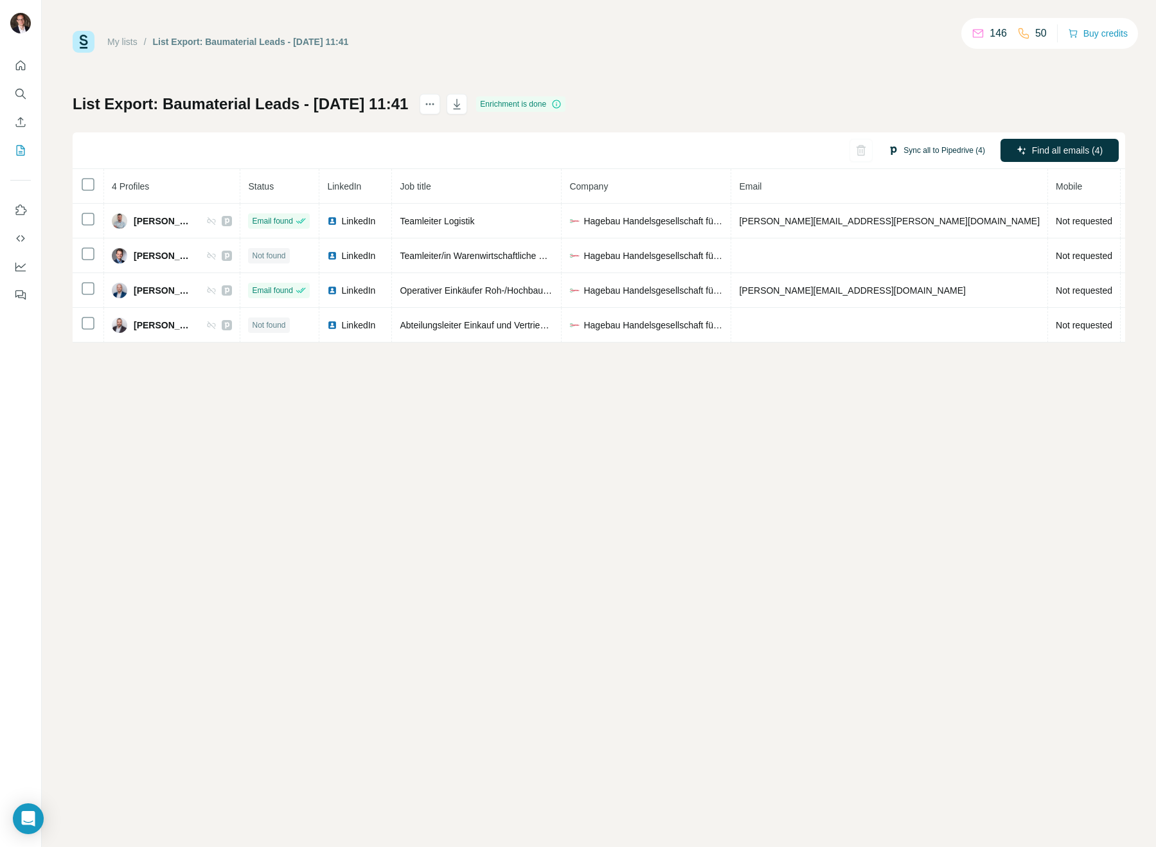
click at [924, 159] on button "Sync all to Pipedrive (4)" at bounding box center [936, 150] width 115 height 19
click at [868, 240] on button "Sync all to Pipedrive" at bounding box center [918, 248] width 143 height 26
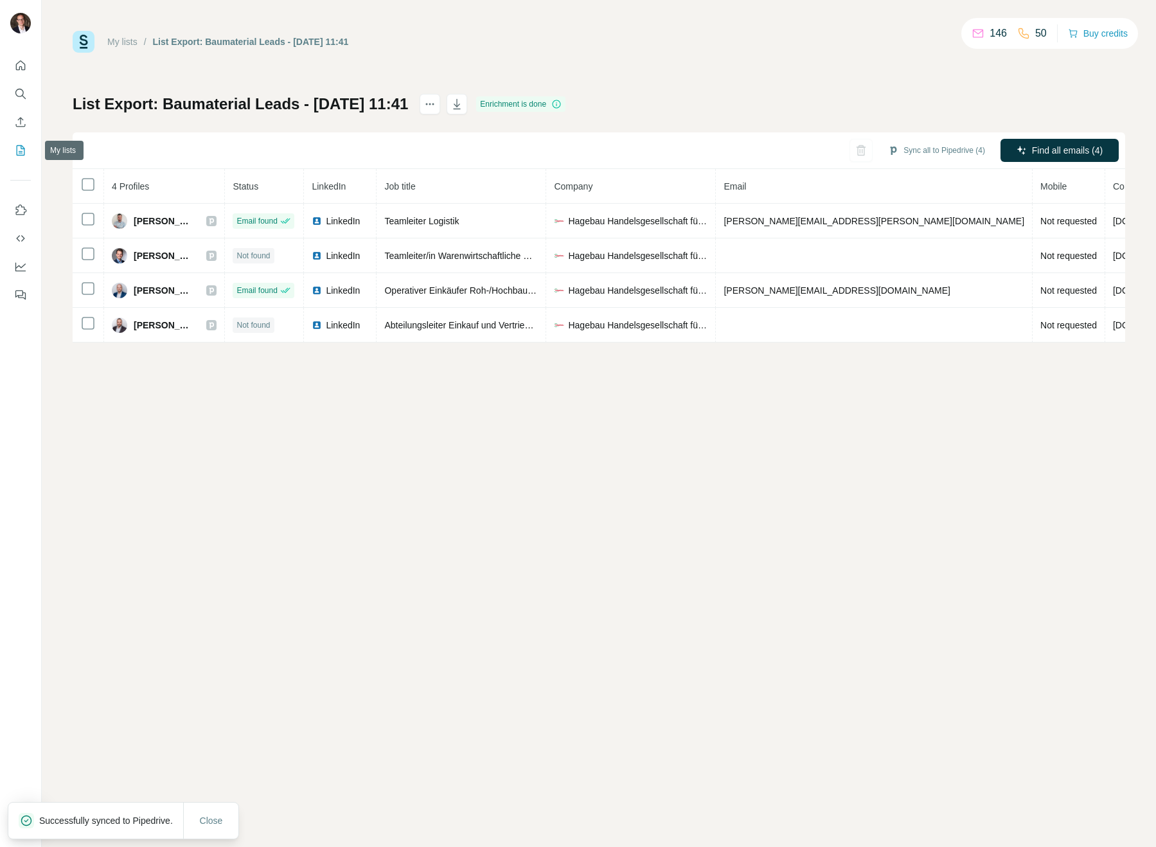
click at [22, 149] on icon "My lists" at bounding box center [22, 149] width 6 height 8
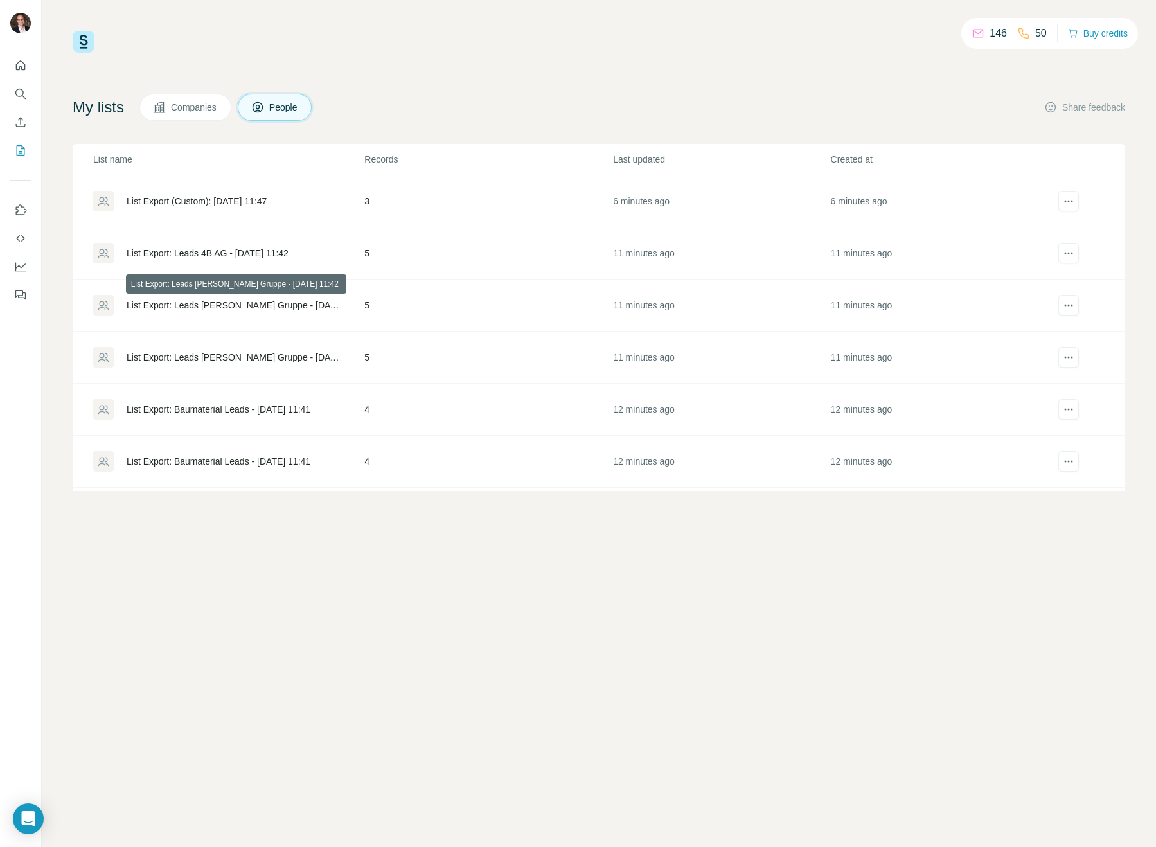
click at [237, 305] on div "List Export: Leads [PERSON_NAME] Gruppe - [DATE] 11:42" at bounding box center [235, 305] width 216 height 13
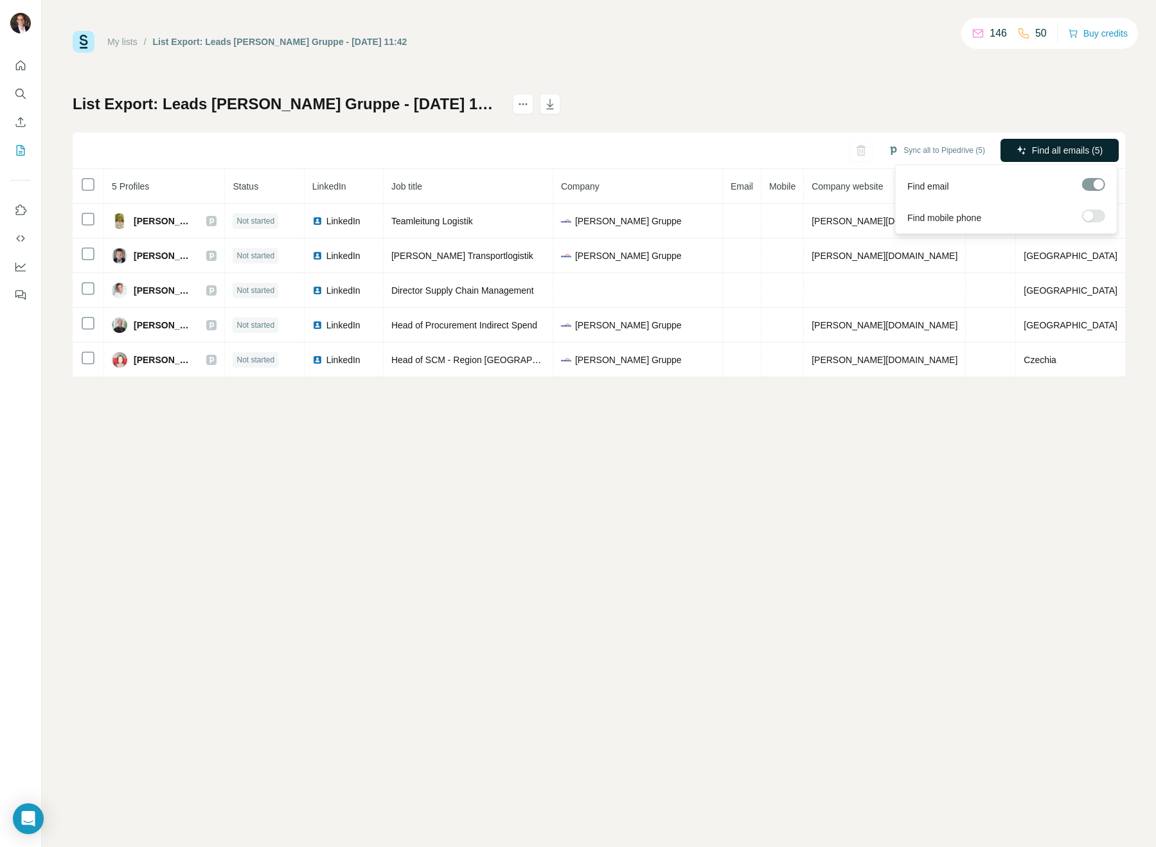
click at [1057, 144] on span "Find all emails (5)" at bounding box center [1067, 150] width 71 height 13
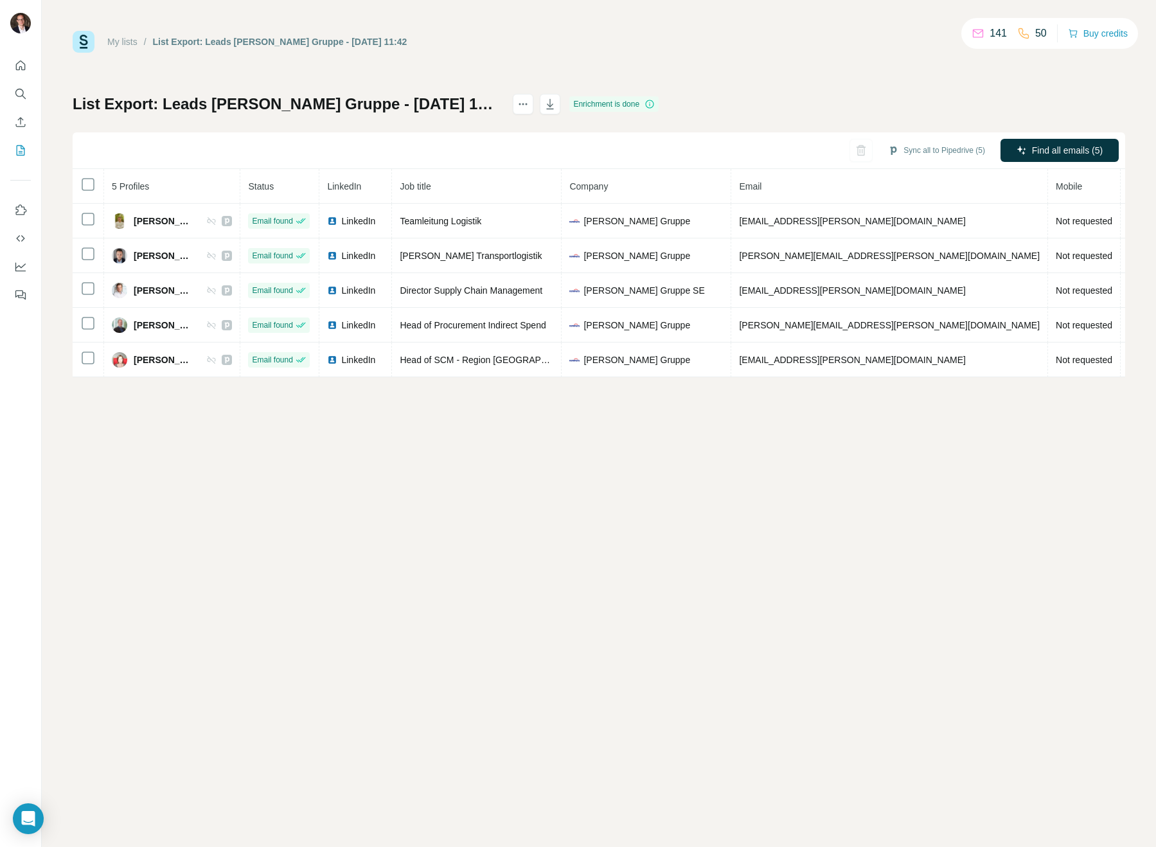
click at [955, 150] on button "Sync all to Pipedrive (5)" at bounding box center [936, 150] width 115 height 19
click at [924, 251] on button "Sync all to Pipedrive" at bounding box center [918, 248] width 143 height 26
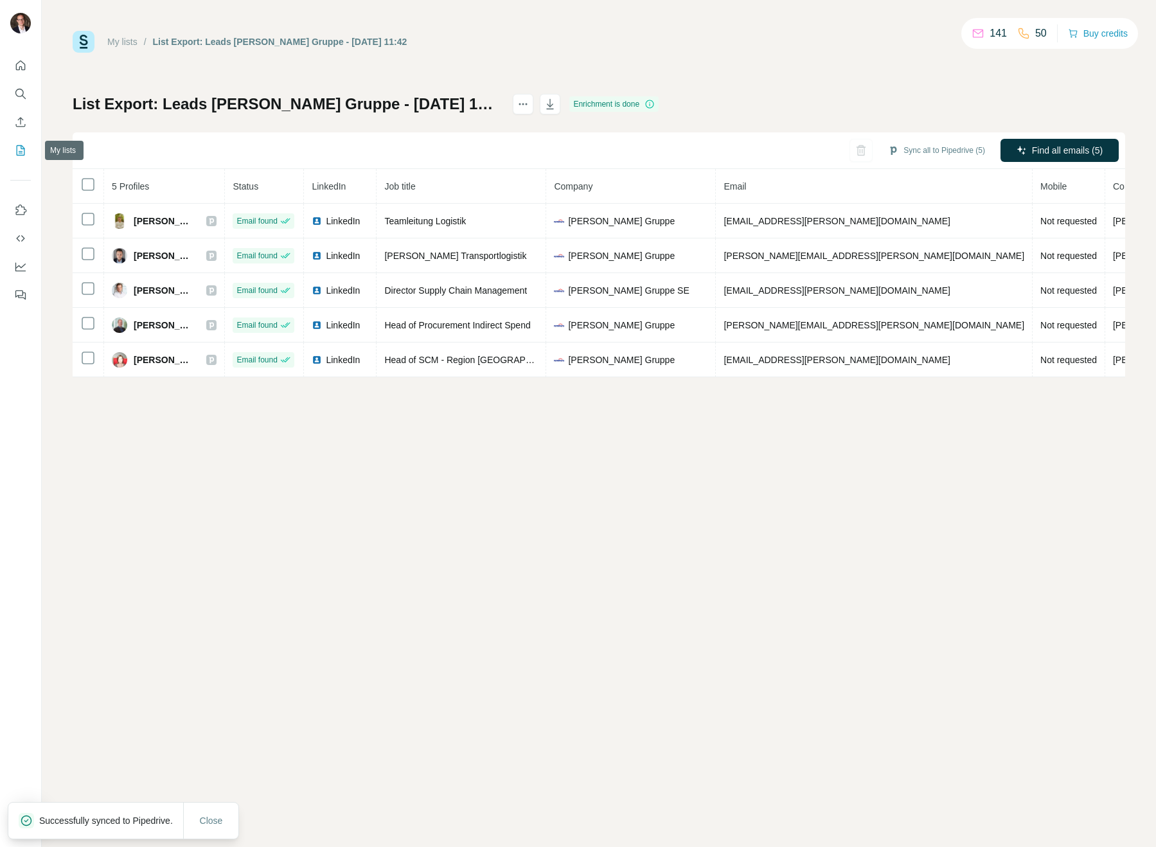
click at [10, 155] on button "My lists" at bounding box center [20, 150] width 21 height 23
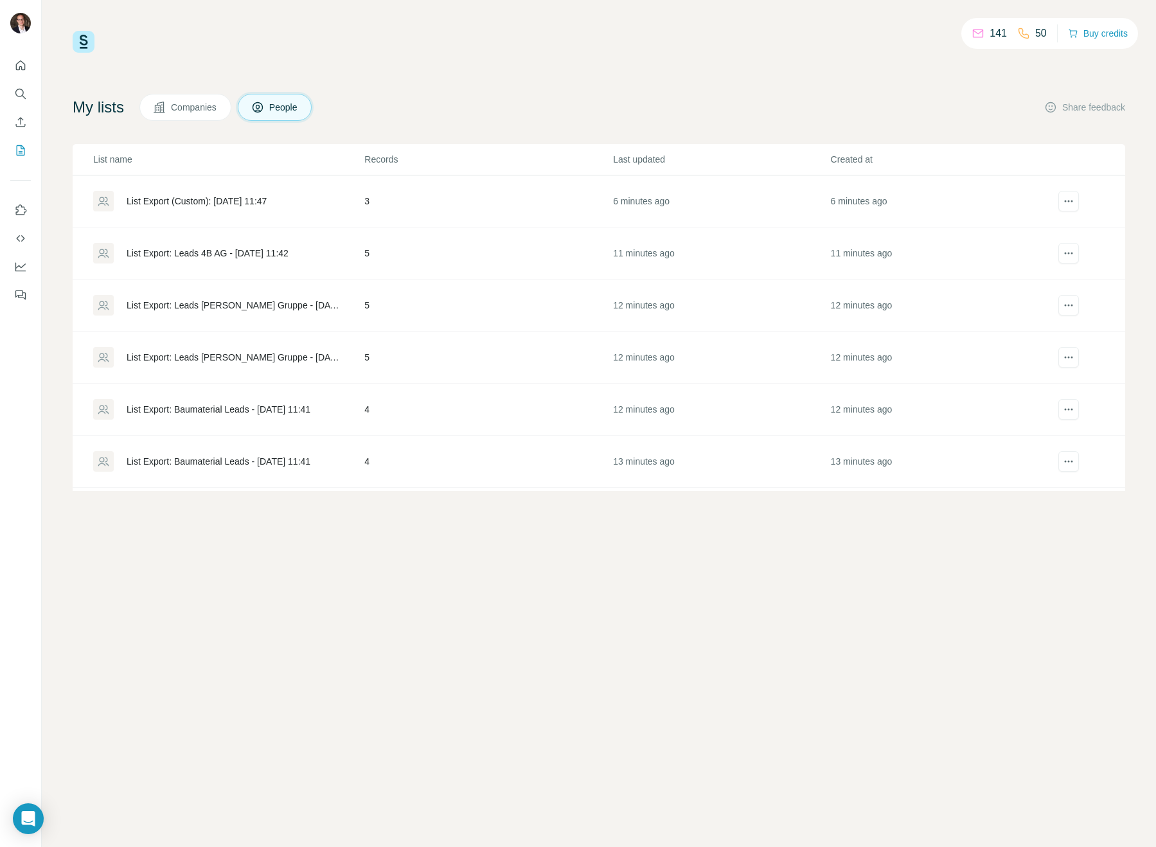
click at [268, 252] on div "List Export: Leads 4B AG - [DATE] 11:42" at bounding box center [208, 253] width 162 height 13
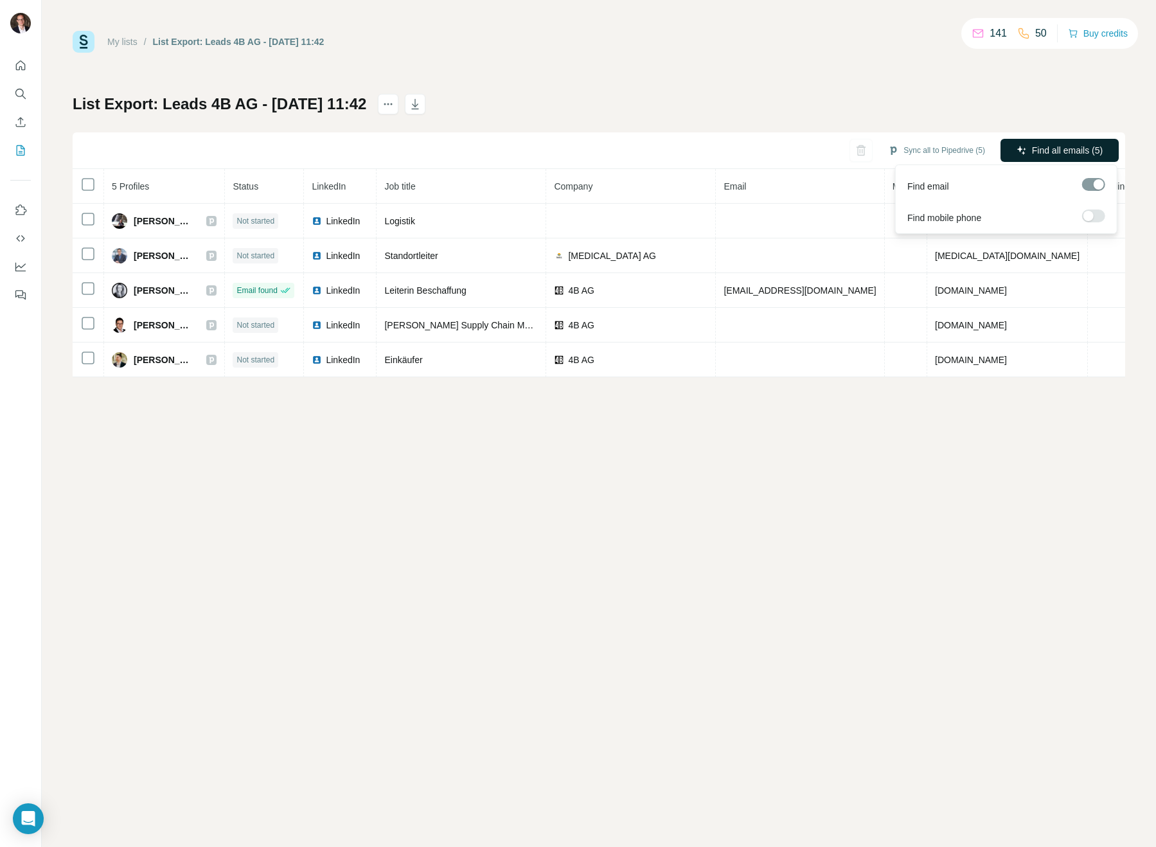
click at [1082, 156] on span "Find all emails (5)" at bounding box center [1067, 150] width 71 height 13
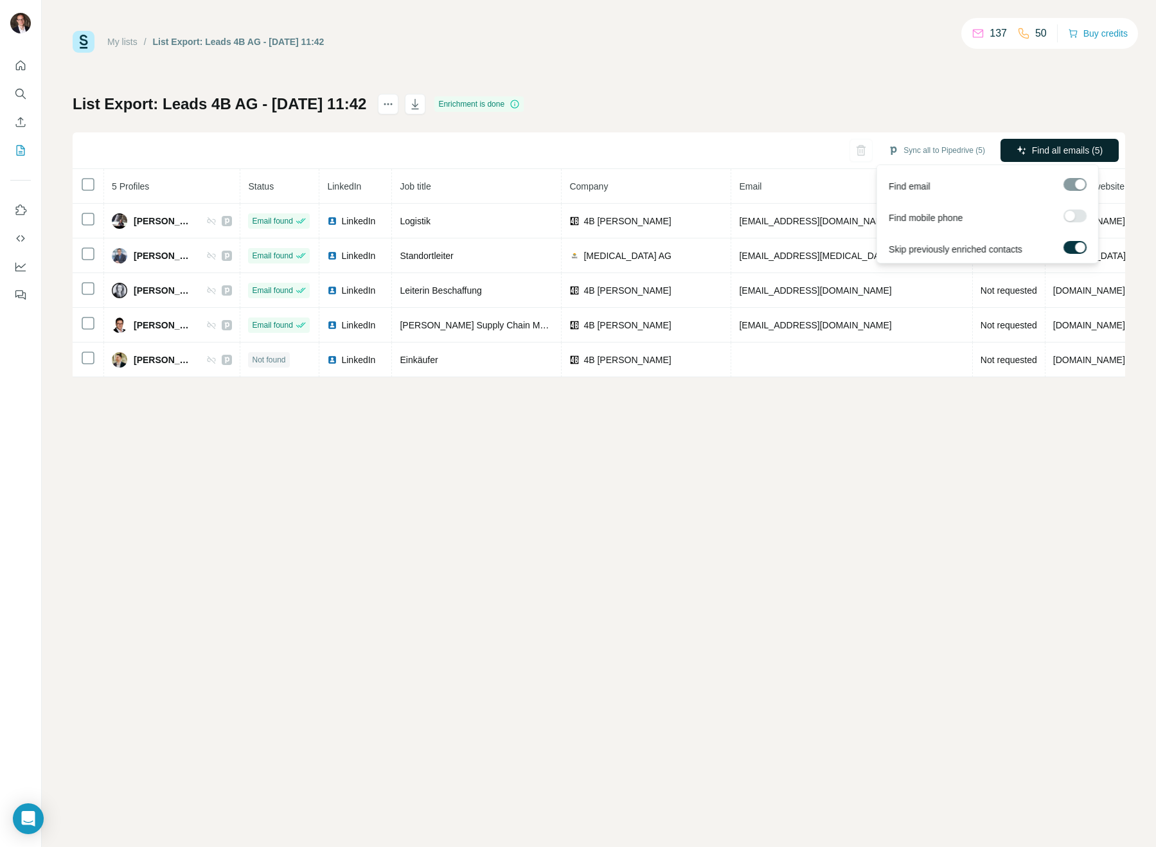
click at [1048, 159] on button "Find all emails (5)" at bounding box center [1060, 150] width 118 height 23
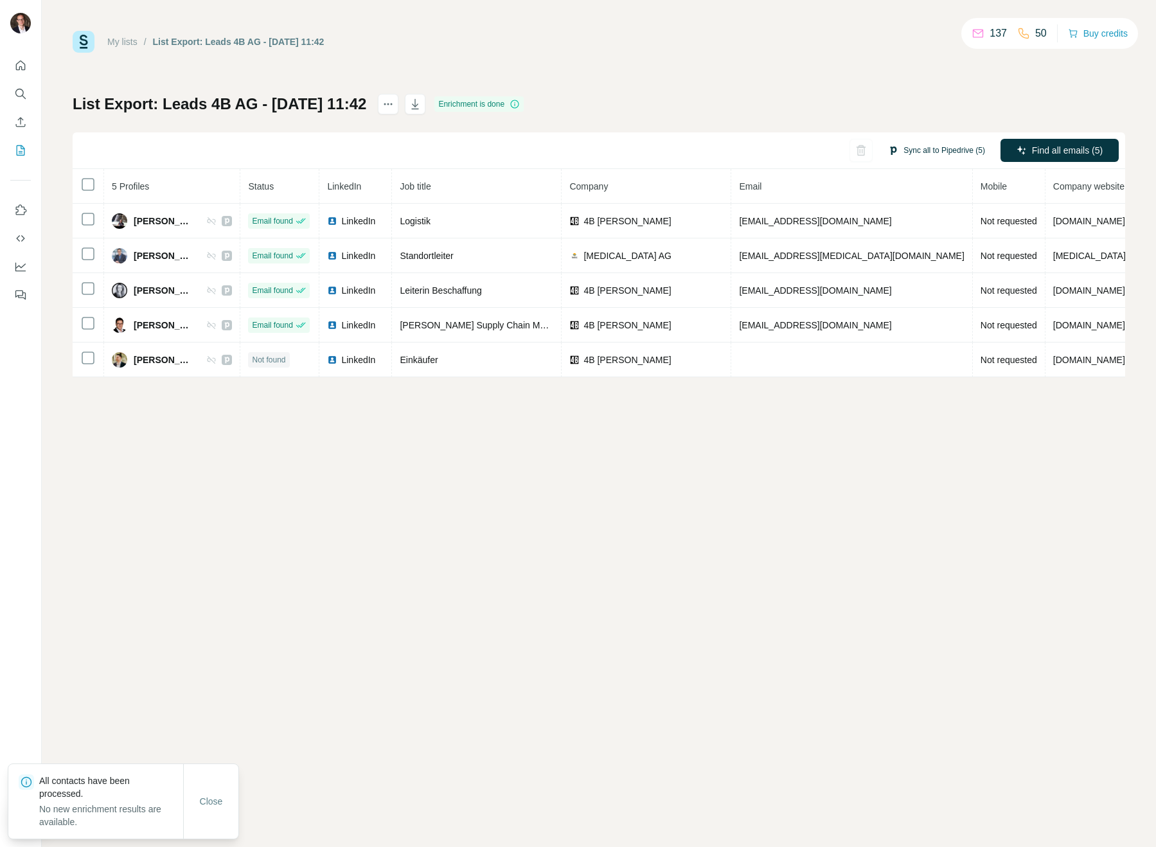
click at [946, 151] on button "Sync all to Pipedrive (5)" at bounding box center [936, 150] width 115 height 19
click at [886, 253] on button "Sync all to Pipedrive" at bounding box center [918, 248] width 143 height 26
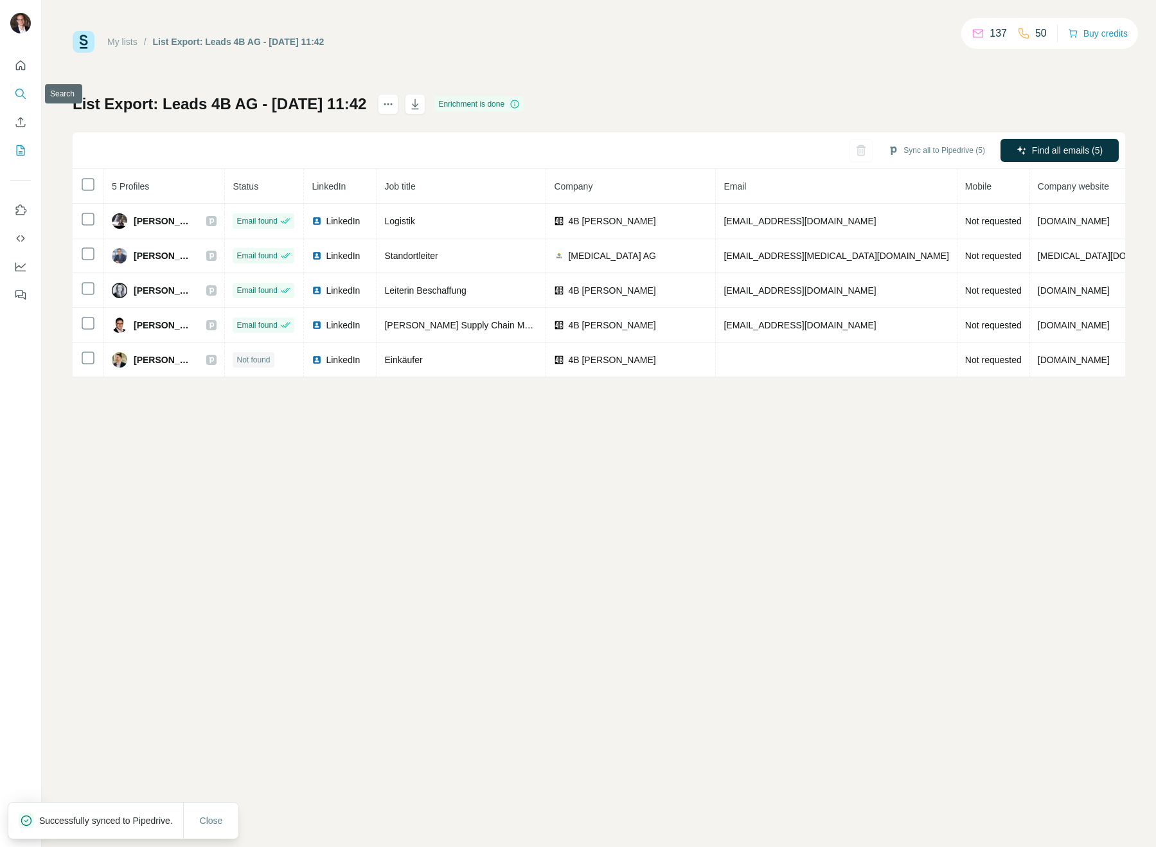
click at [15, 98] on icon "Search" at bounding box center [20, 93] width 13 height 13
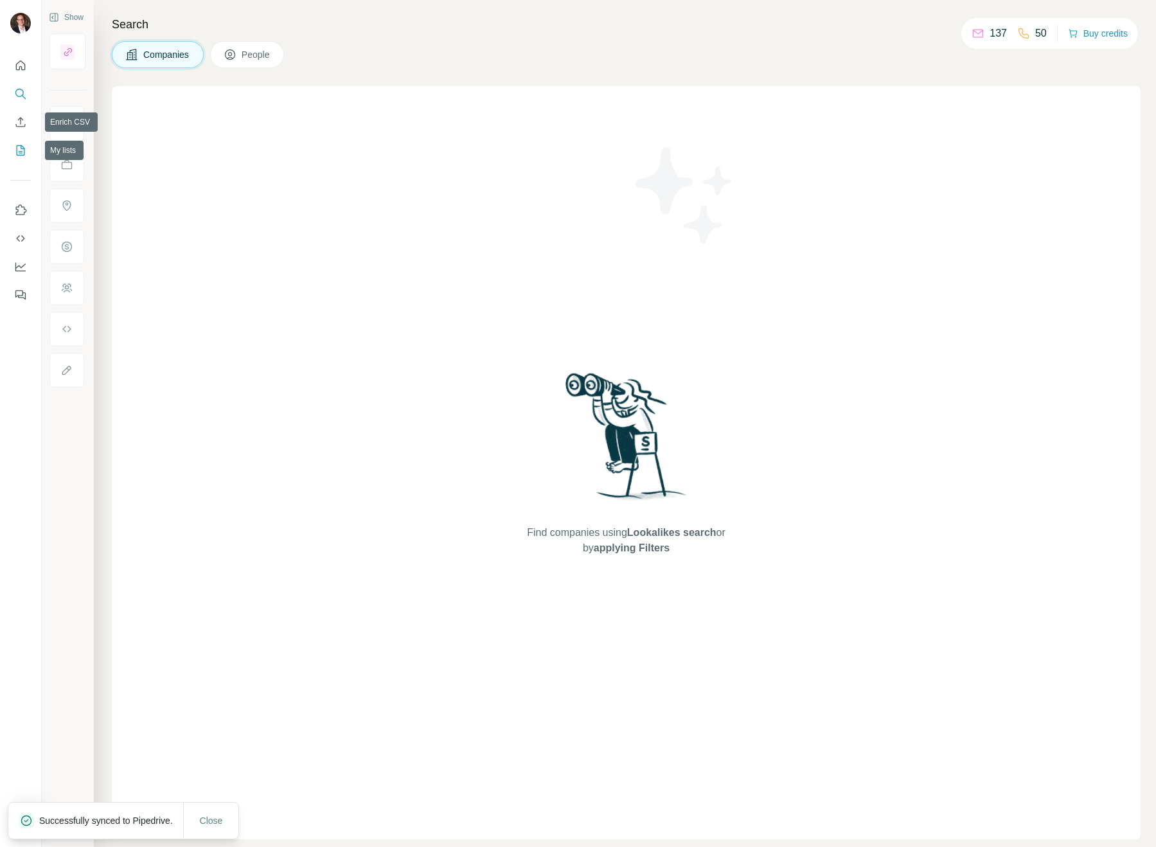
click at [17, 148] on icon "My lists" at bounding box center [20, 150] width 13 height 13
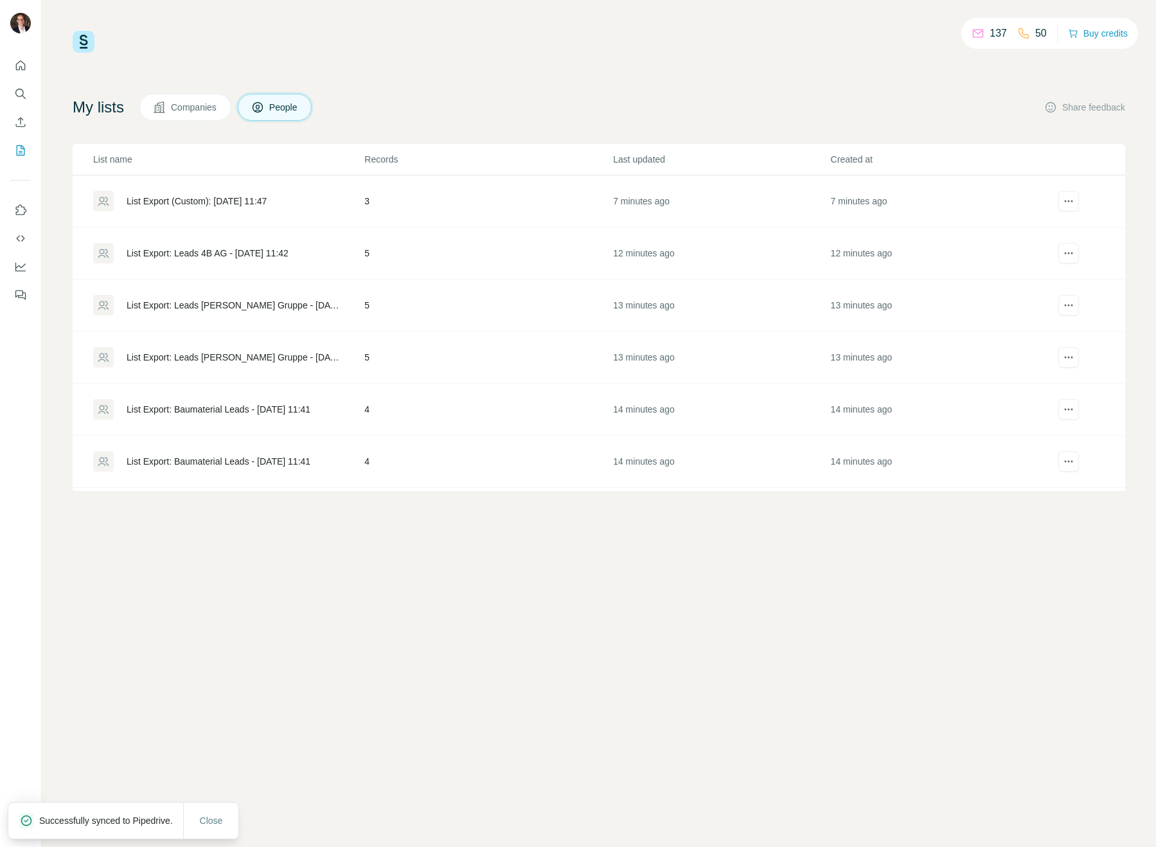
click at [230, 202] on div "List Export (Custom): [DATE] 11:47" at bounding box center [197, 201] width 140 height 13
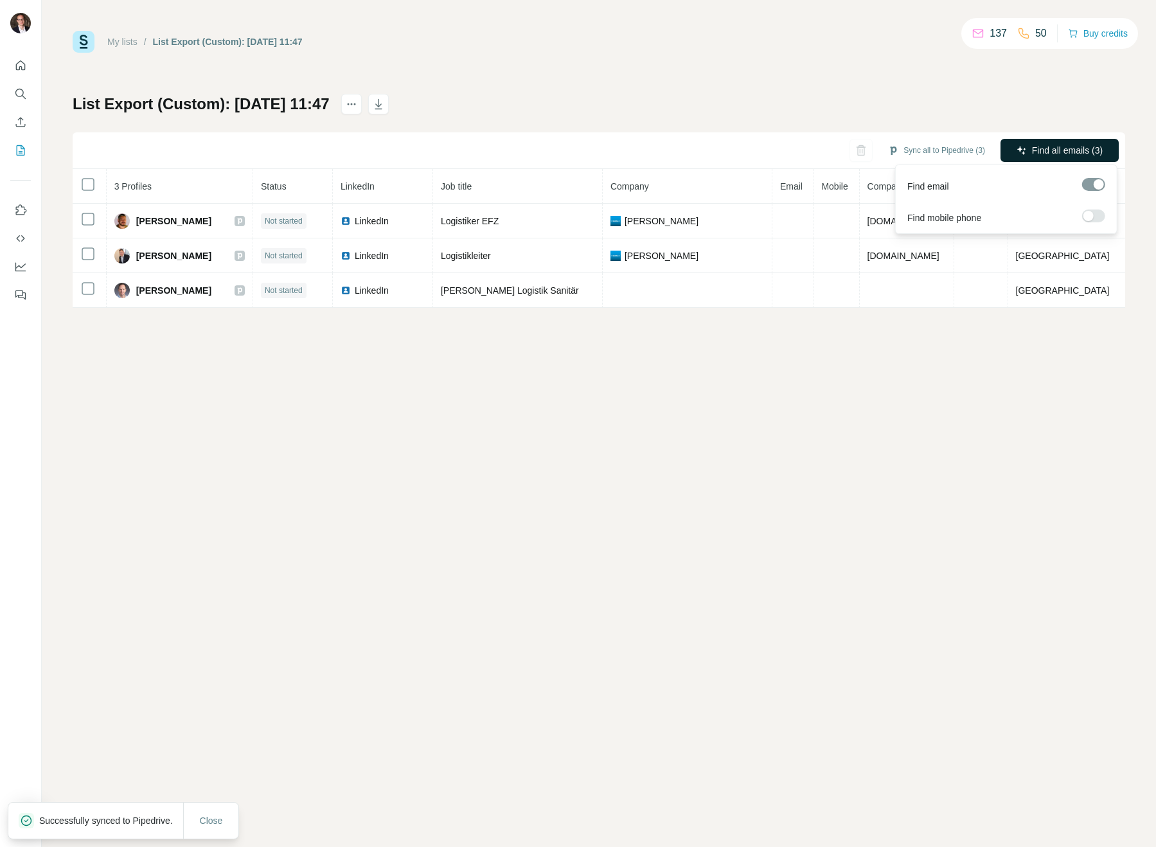
click at [1040, 145] on span "Find all emails (3)" at bounding box center [1067, 150] width 71 height 13
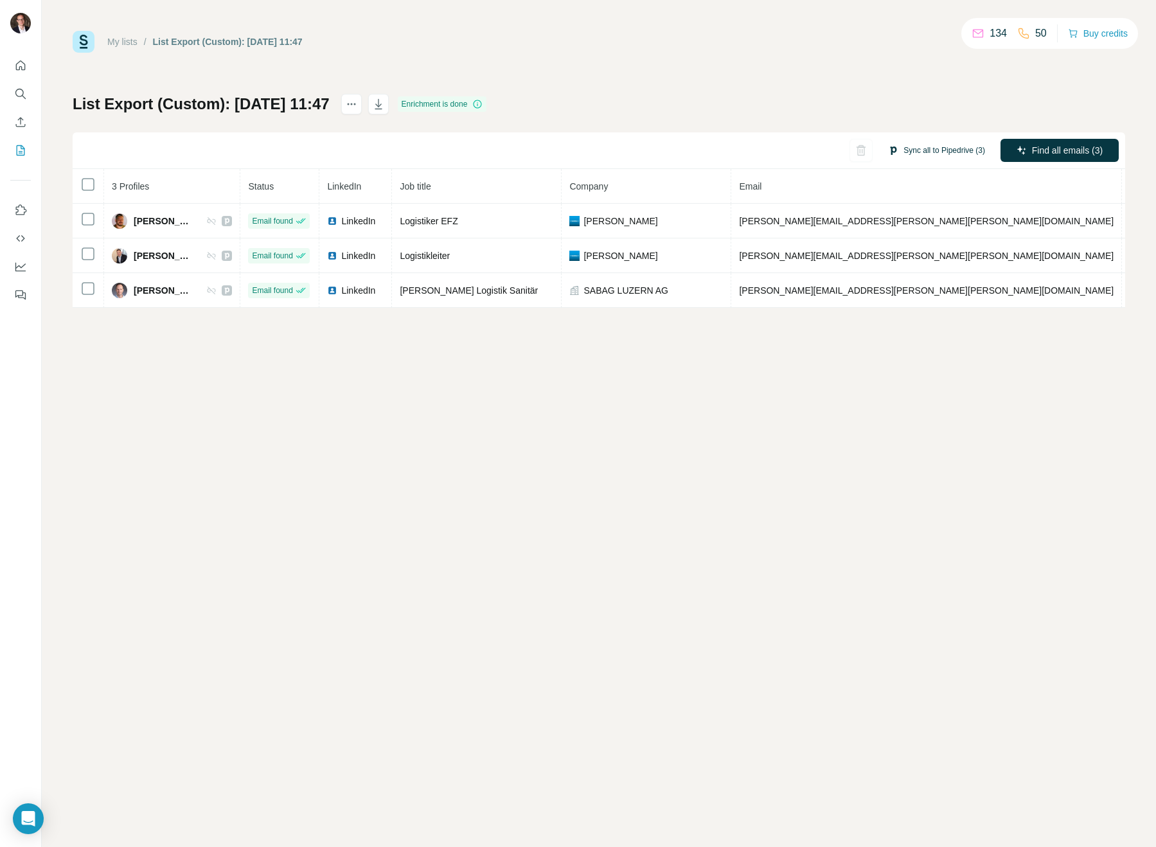
click at [933, 146] on button "Sync all to Pipedrive (3)" at bounding box center [936, 150] width 115 height 19
click at [917, 258] on button "Sync all to Pipedrive" at bounding box center [918, 248] width 143 height 26
